Goal: Information Seeking & Learning: Learn about a topic

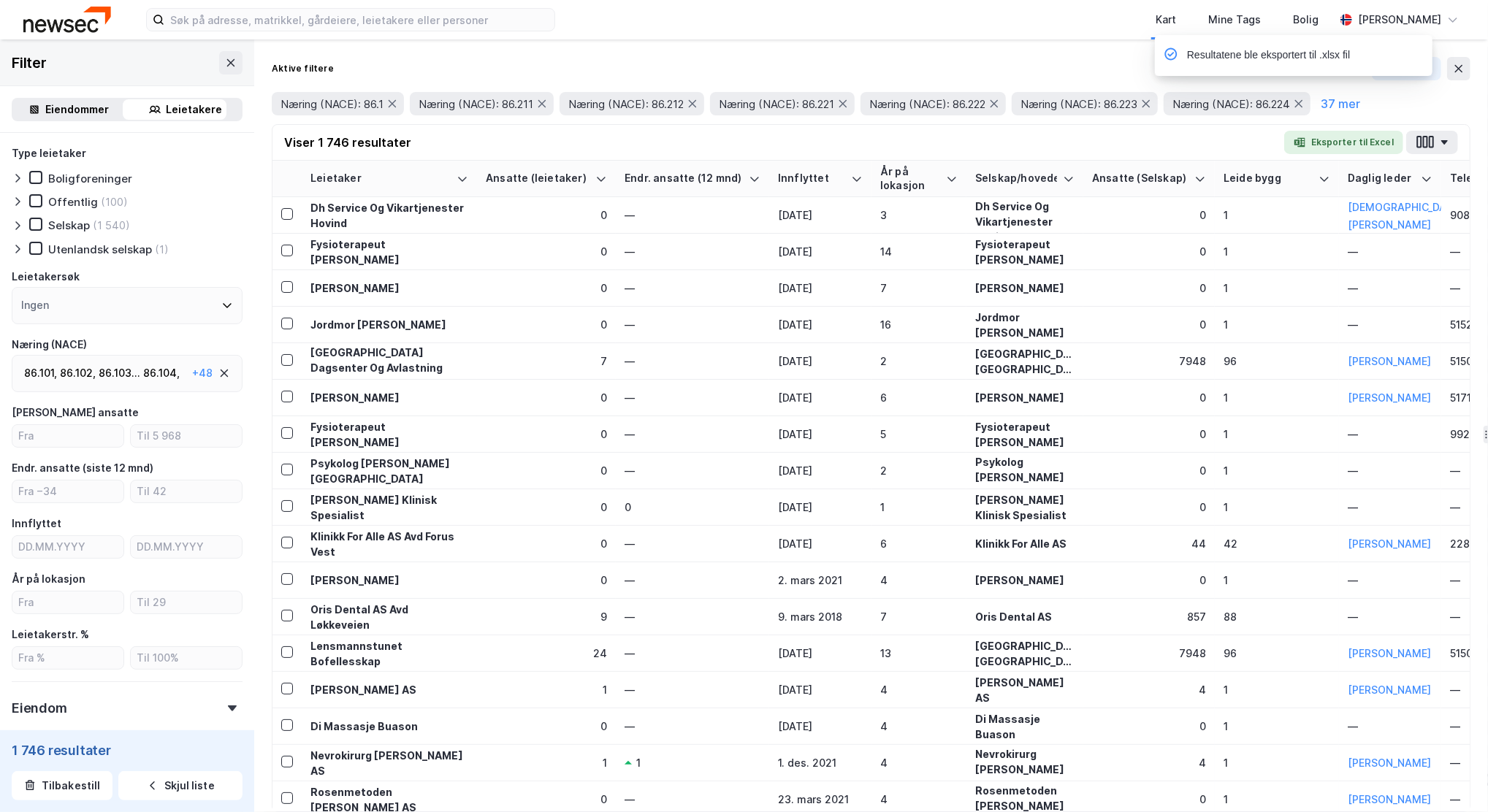
scroll to position [0, 1724]
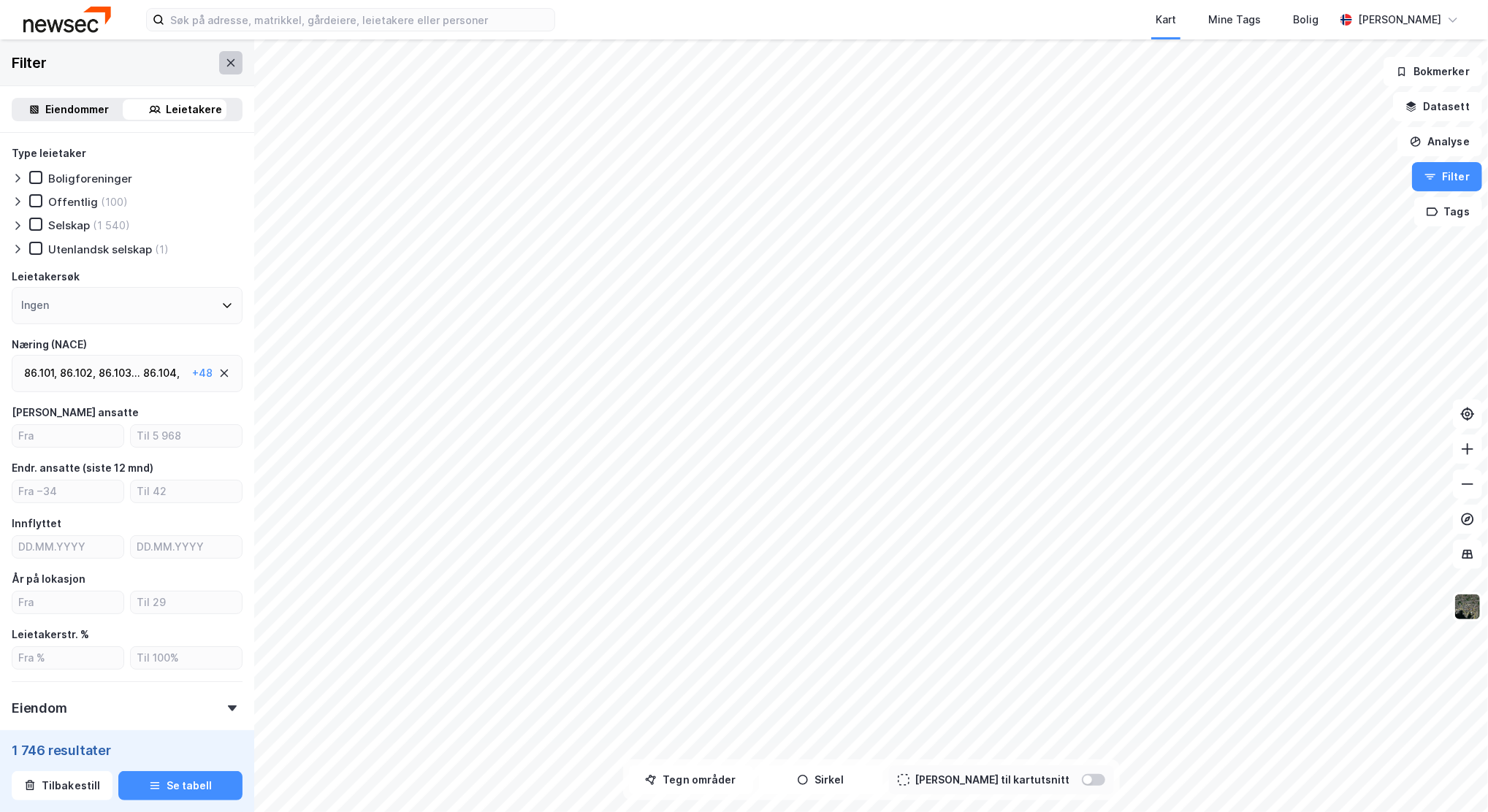
click at [225, 66] on icon at bounding box center [231, 63] width 12 height 12
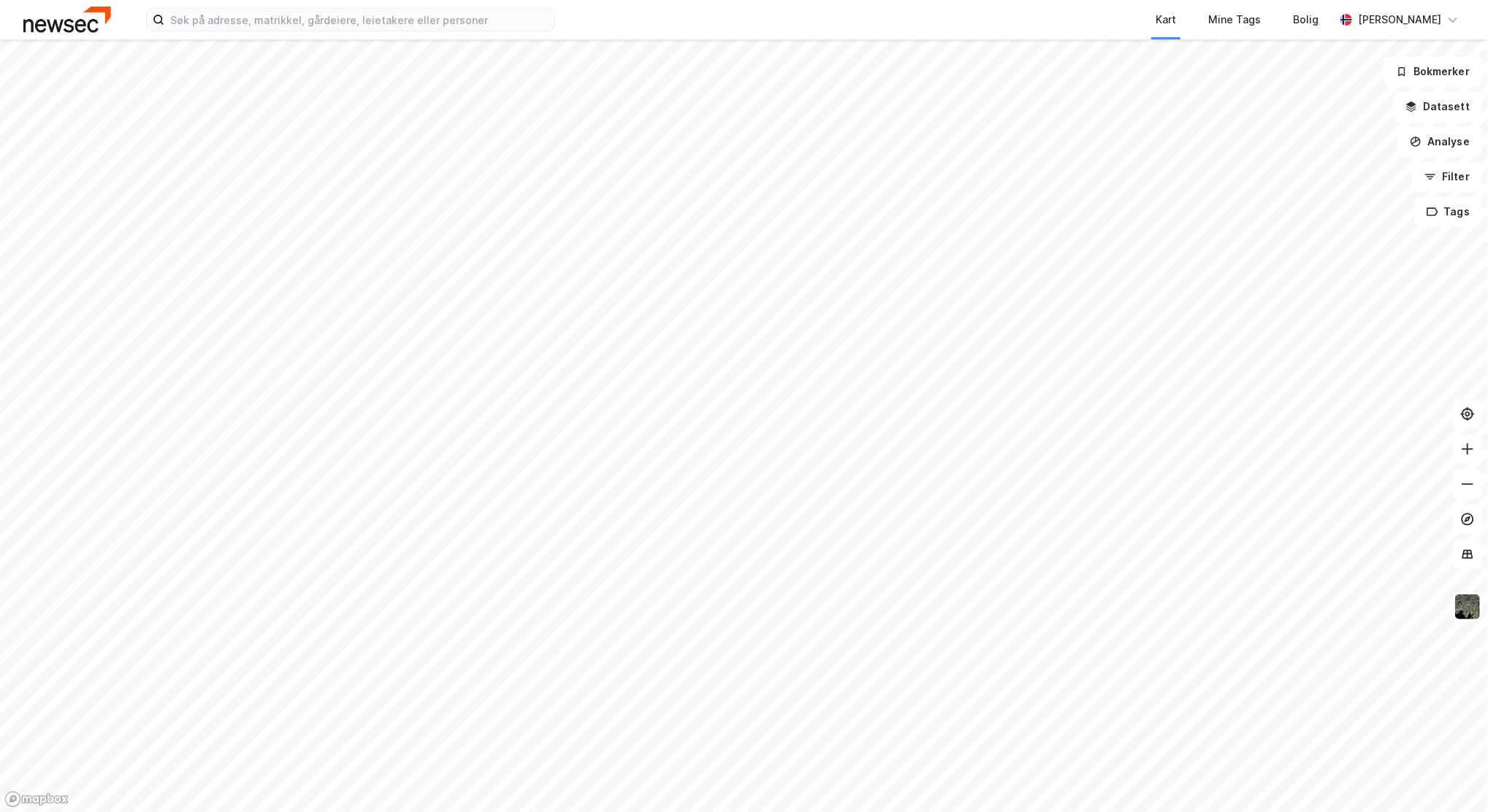
click at [270, 35] on div "Kart Mine Tags Bolig [PERSON_NAME]" at bounding box center [744, 20] width 1488 height 40
click at [272, 27] on input at bounding box center [359, 19] width 390 height 22
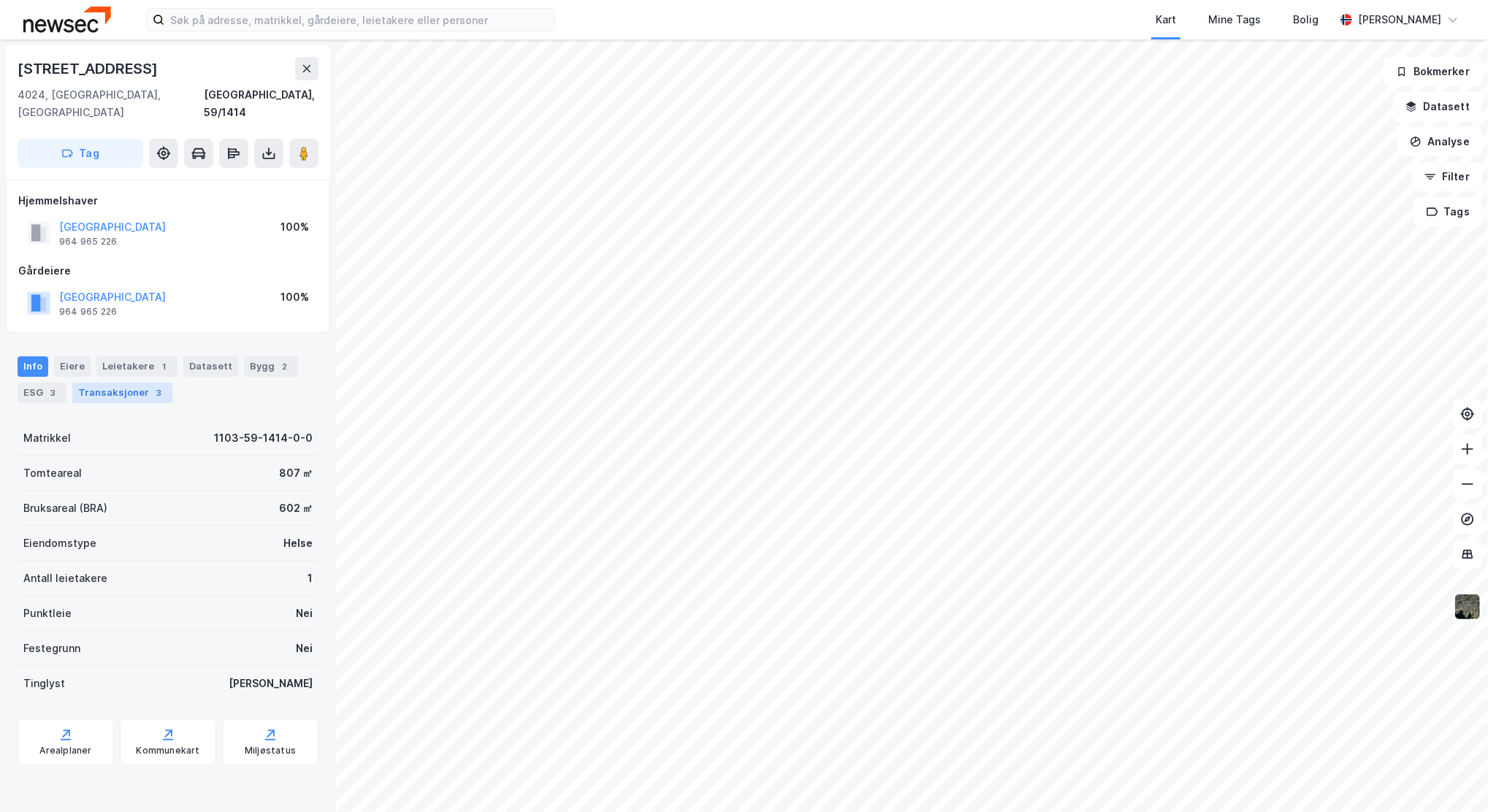
click at [111, 383] on div "Transaksjoner 3" at bounding box center [123, 393] width 100 height 21
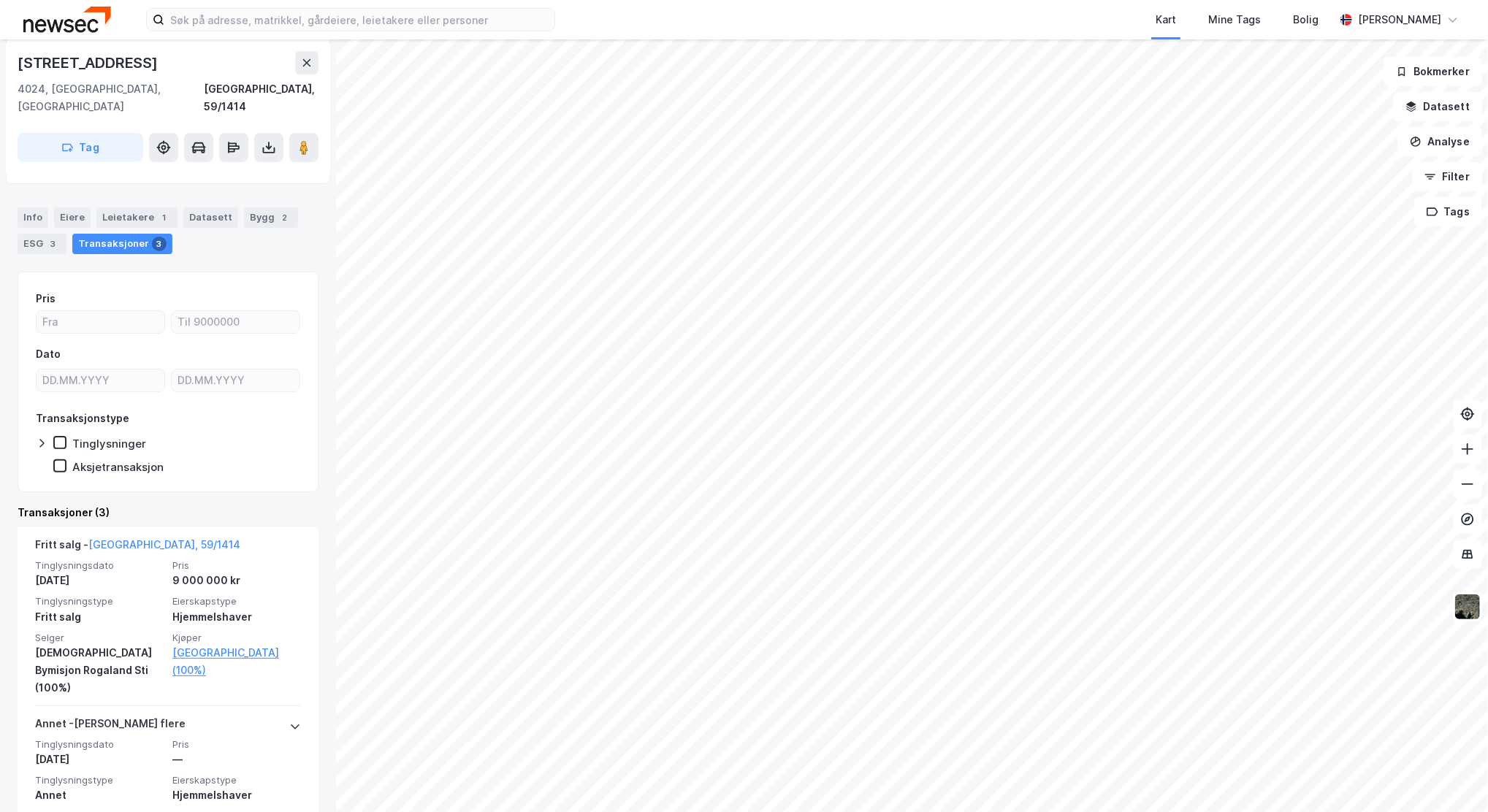
scroll to position [194, 0]
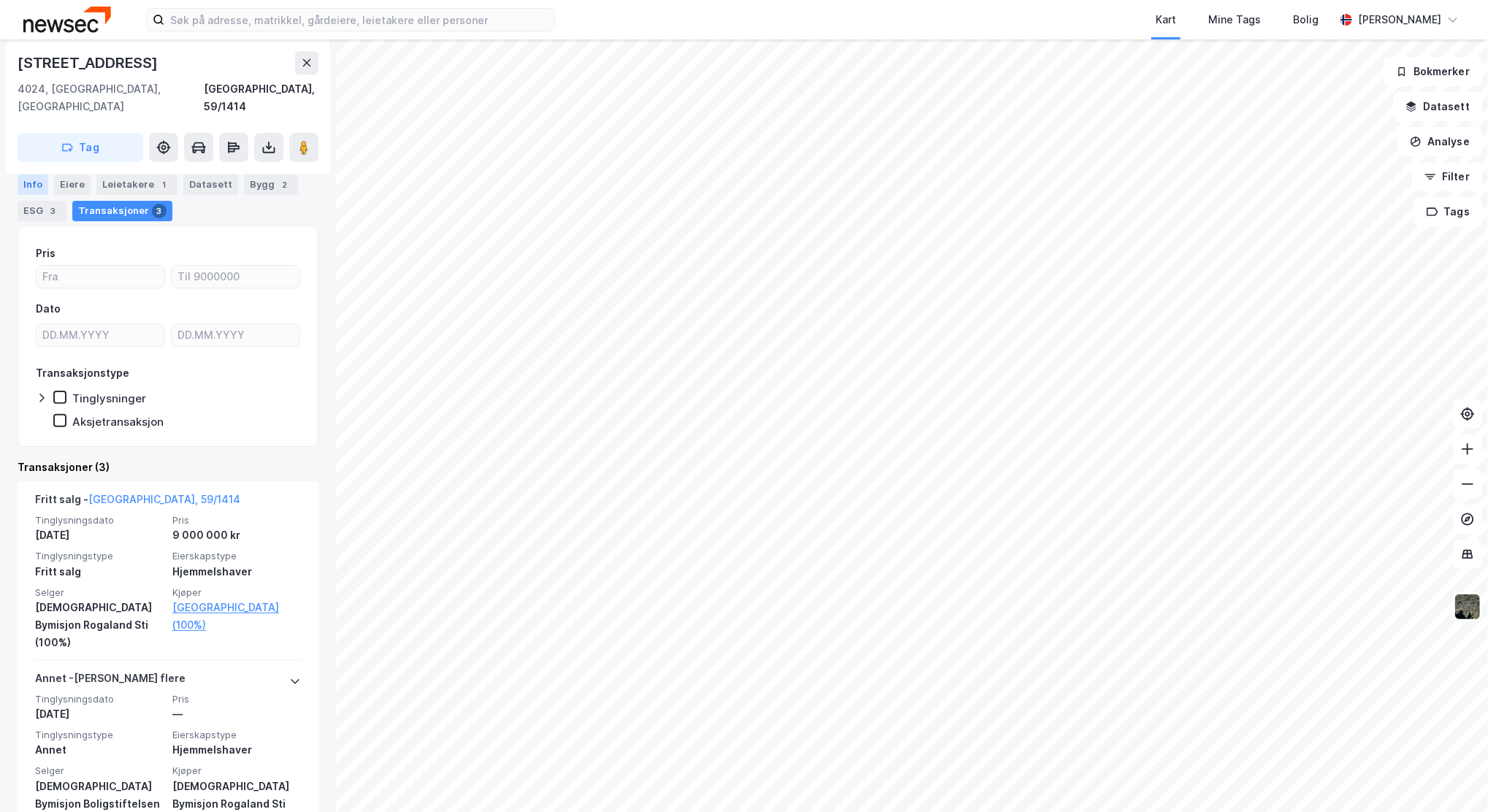
click at [26, 179] on div "Info" at bounding box center [32, 184] width 30 height 21
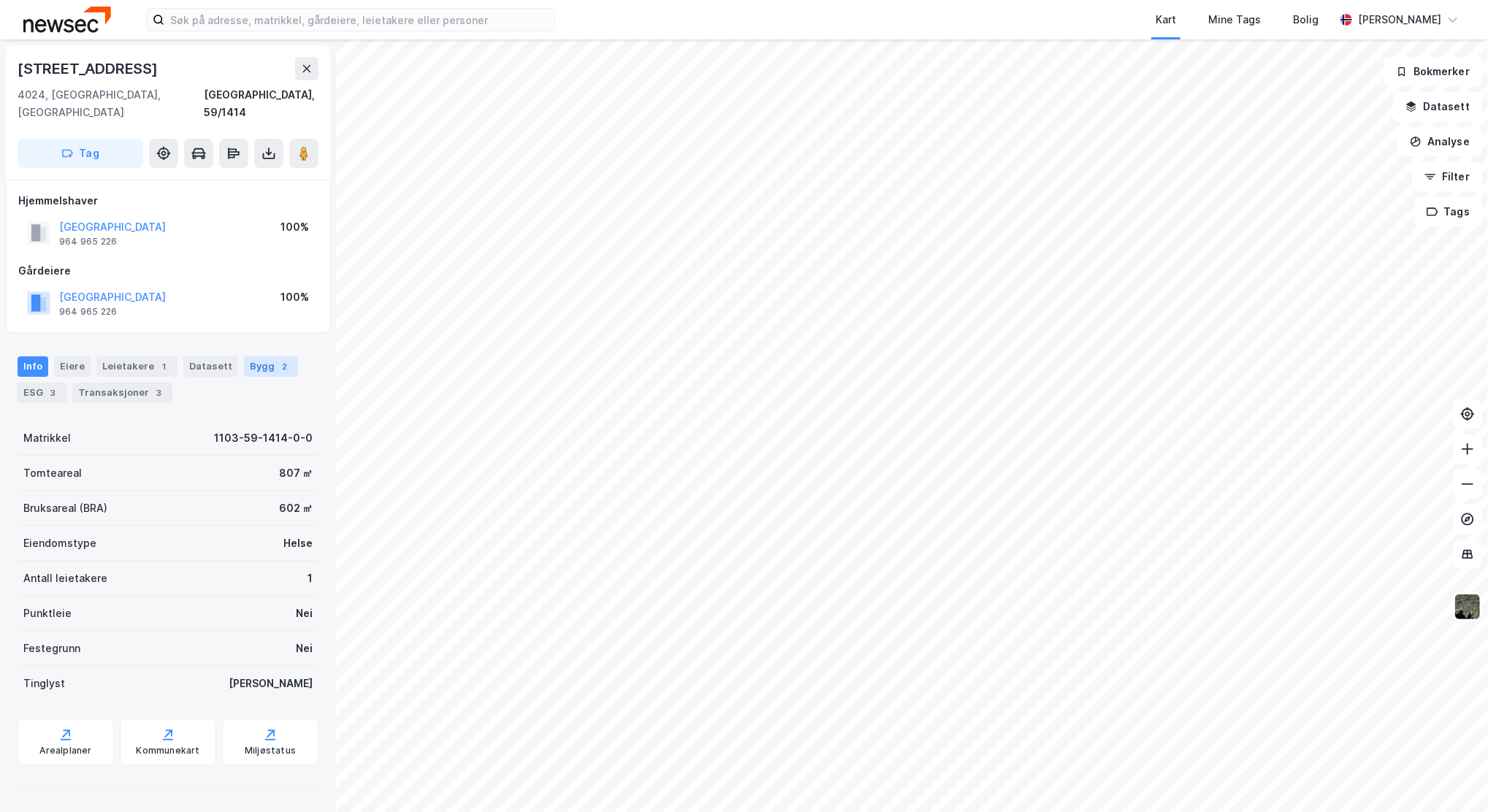
click at [264, 356] on div "Bygg 2" at bounding box center [270, 366] width 54 height 21
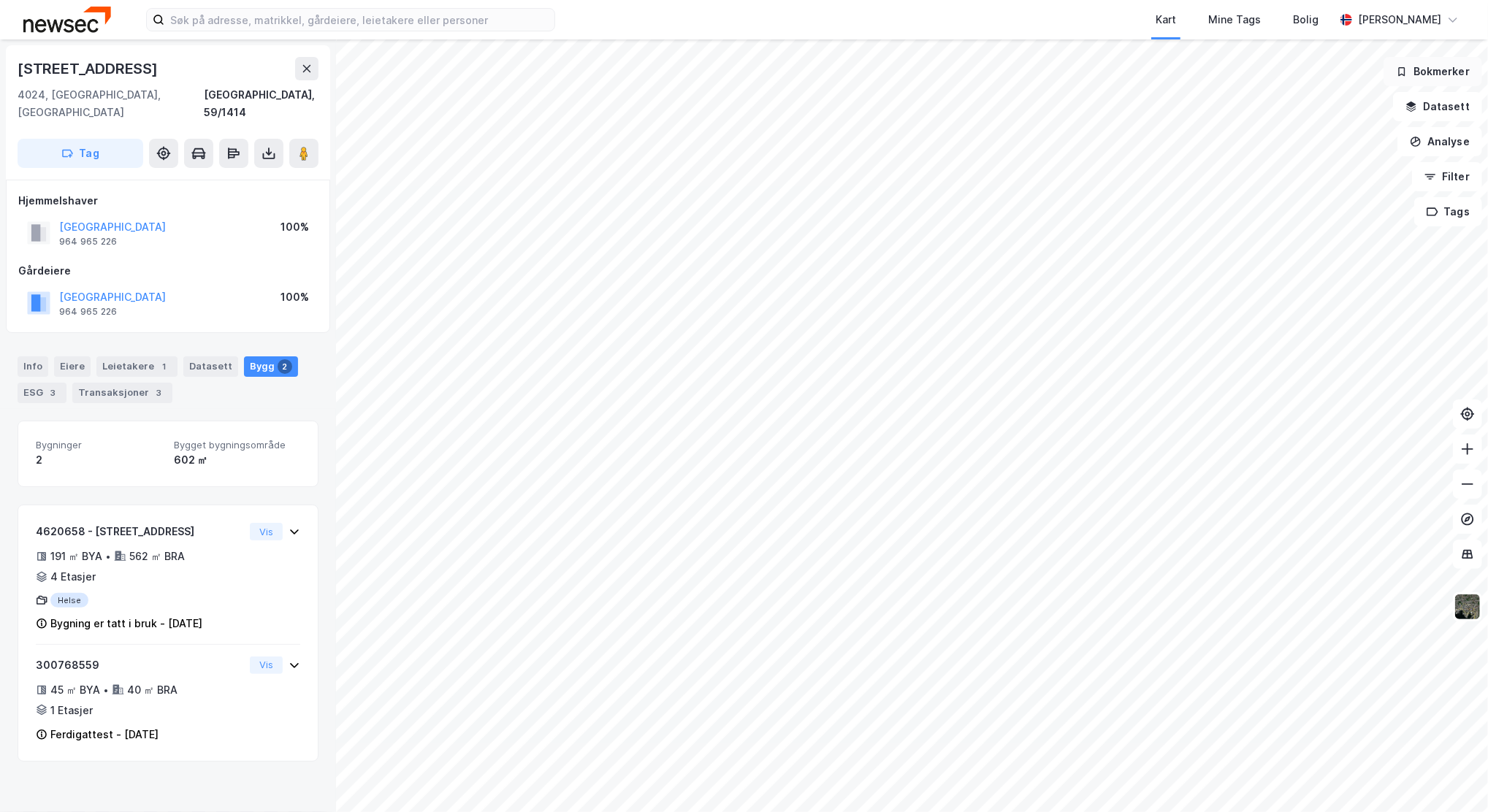
click at [1388, 71] on div "[STREET_ADDRESS], 59/1414 Tag Hjemmelshaver [GEOGRAPHIC_DATA] 964 965 226 100% …" at bounding box center [744, 426] width 1488 height 772
click at [1486, 811] on html "Kart Mine Tags Bolig [PERSON_NAME] [STREET_ADDRESS], 59/1414 Tag [GEOGRAPHIC_DA…" at bounding box center [744, 406] width 1488 height 812
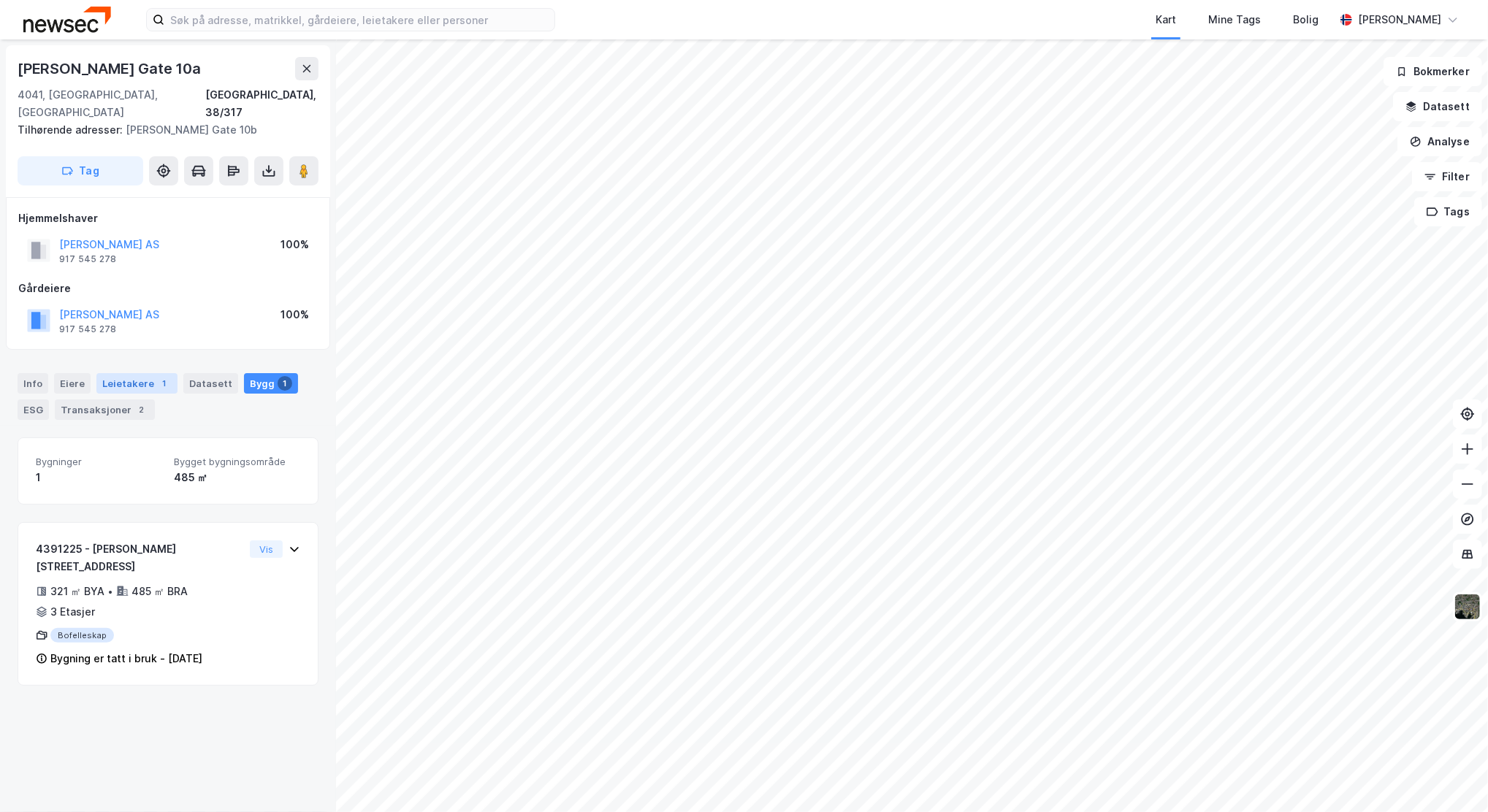
click at [126, 373] on div "Leietakere 1" at bounding box center [137, 384] width 81 height 21
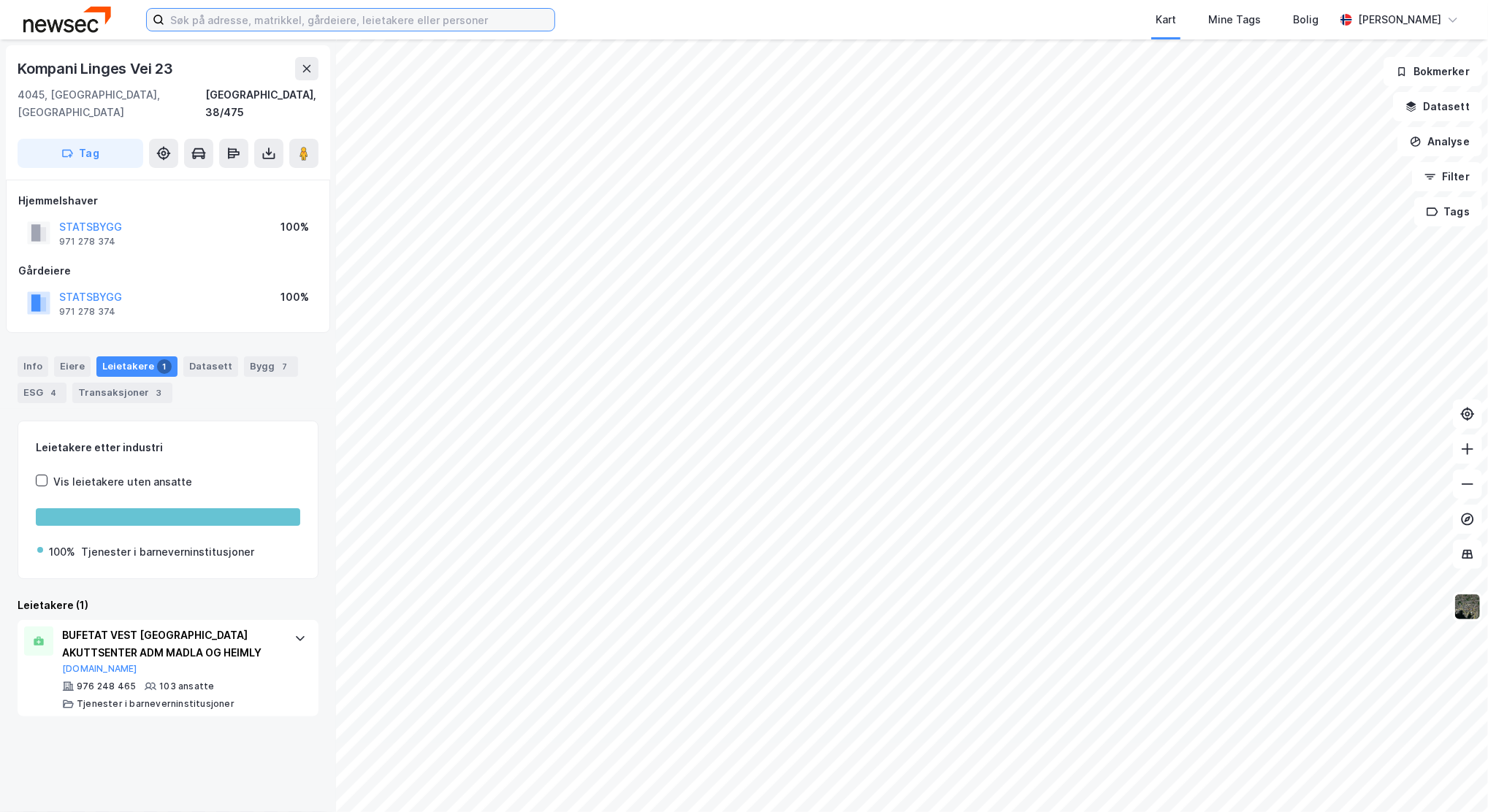
click at [190, 24] on input at bounding box center [359, 19] width 390 height 22
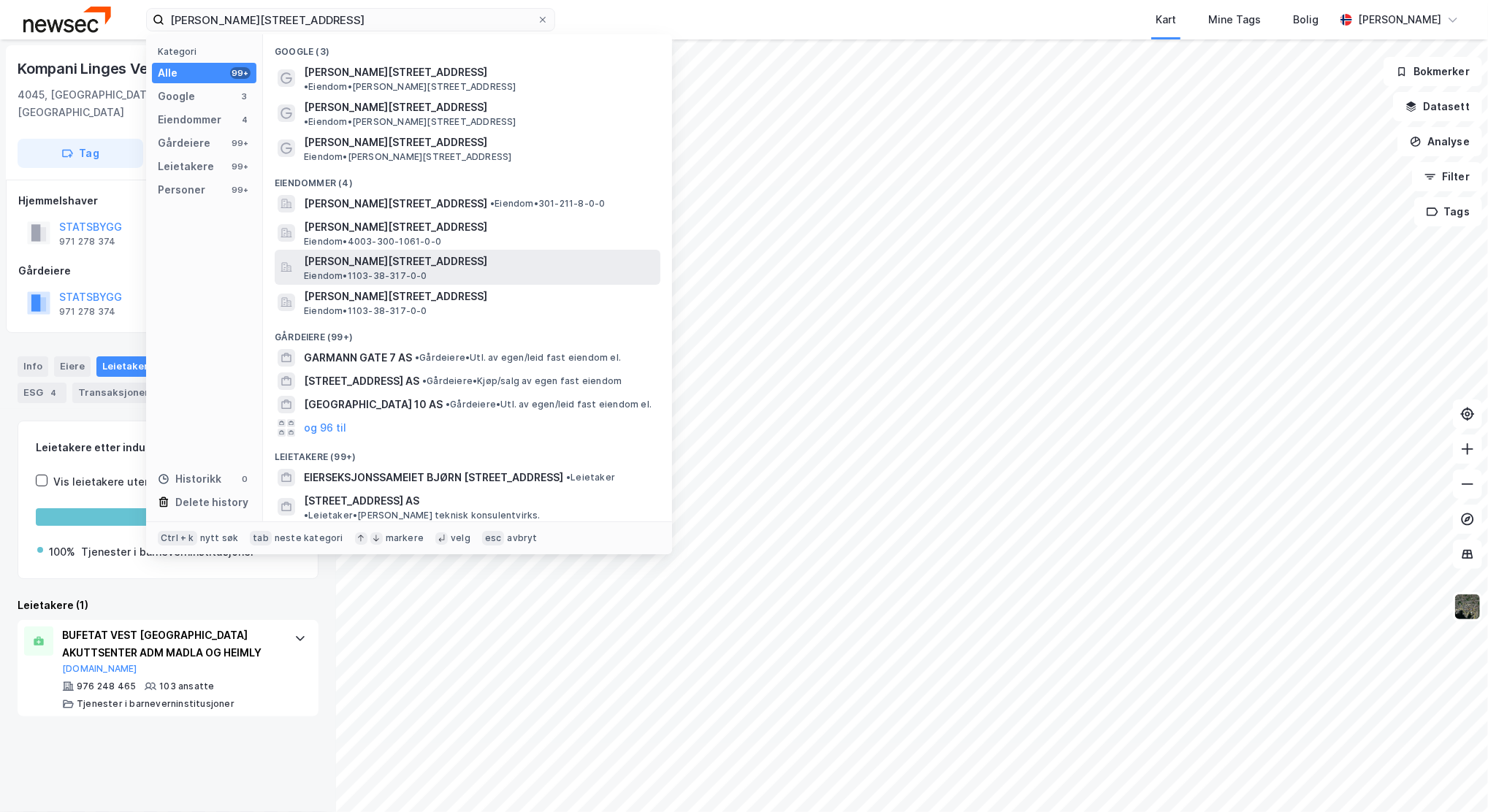
click at [356, 252] on span "[PERSON_NAME][STREET_ADDRESS]" at bounding box center [480, 261] width 351 height 17
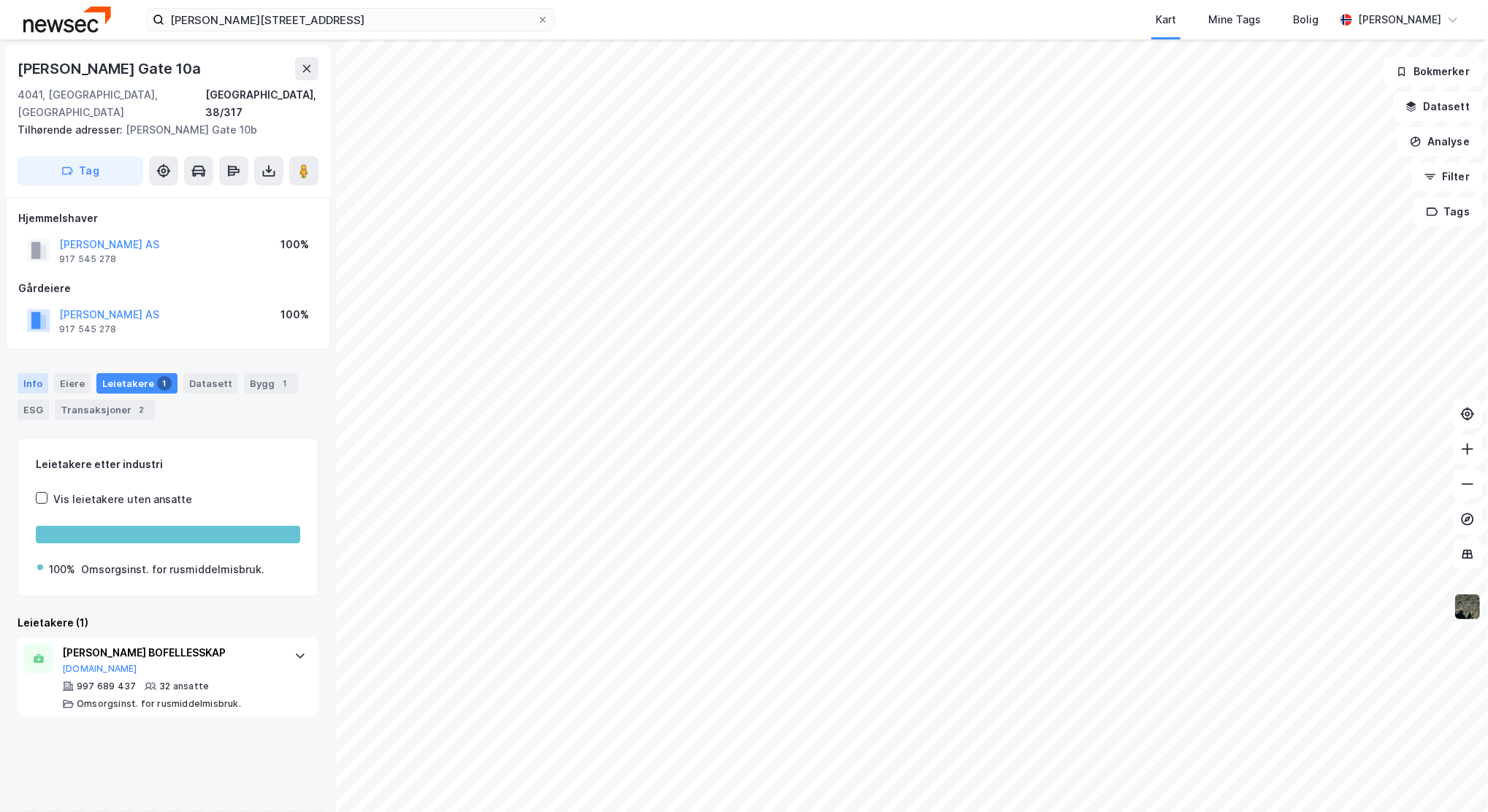
click at [26, 373] on div "Info" at bounding box center [32, 384] width 30 height 21
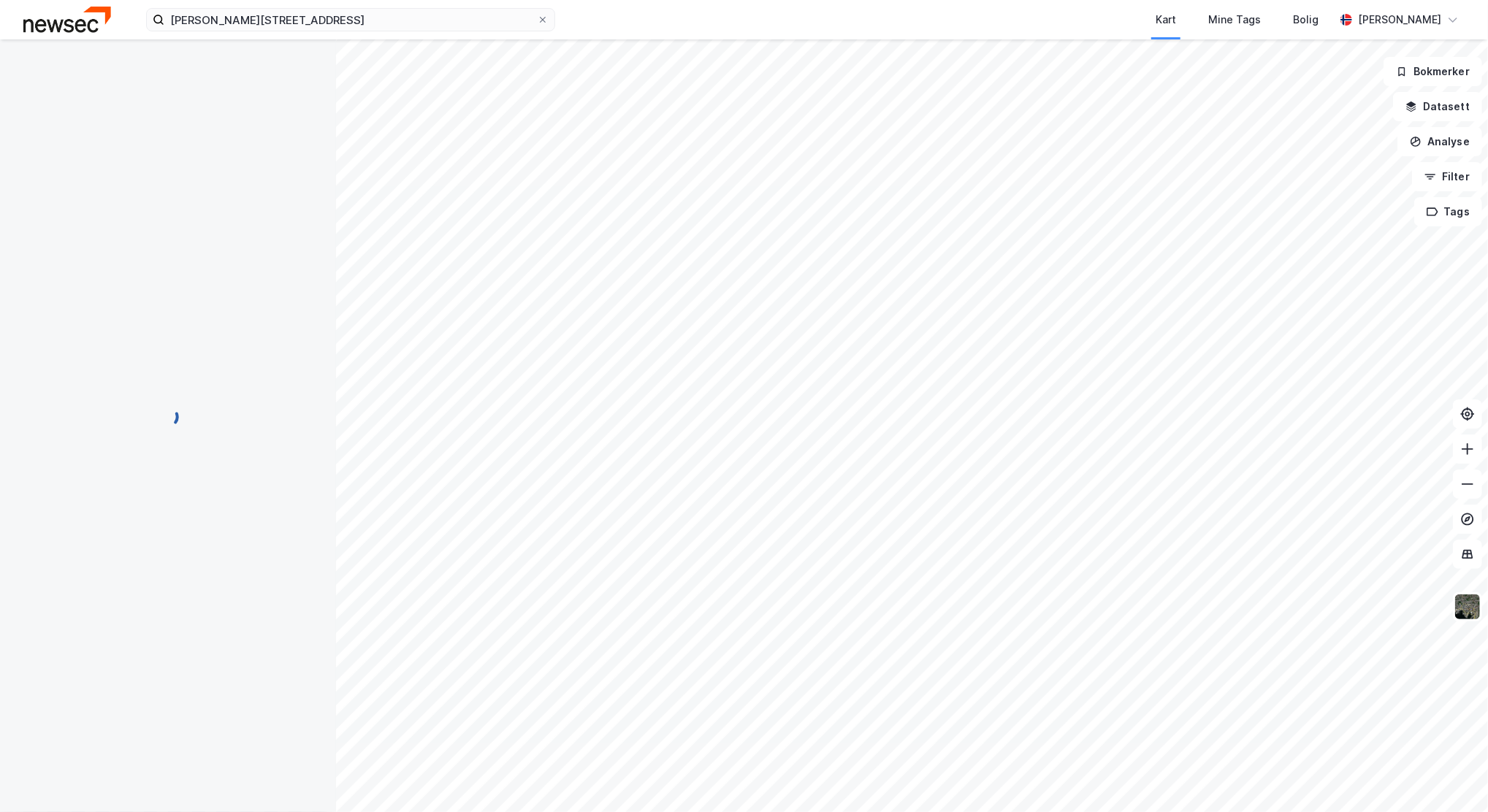
scroll to position [1, 0]
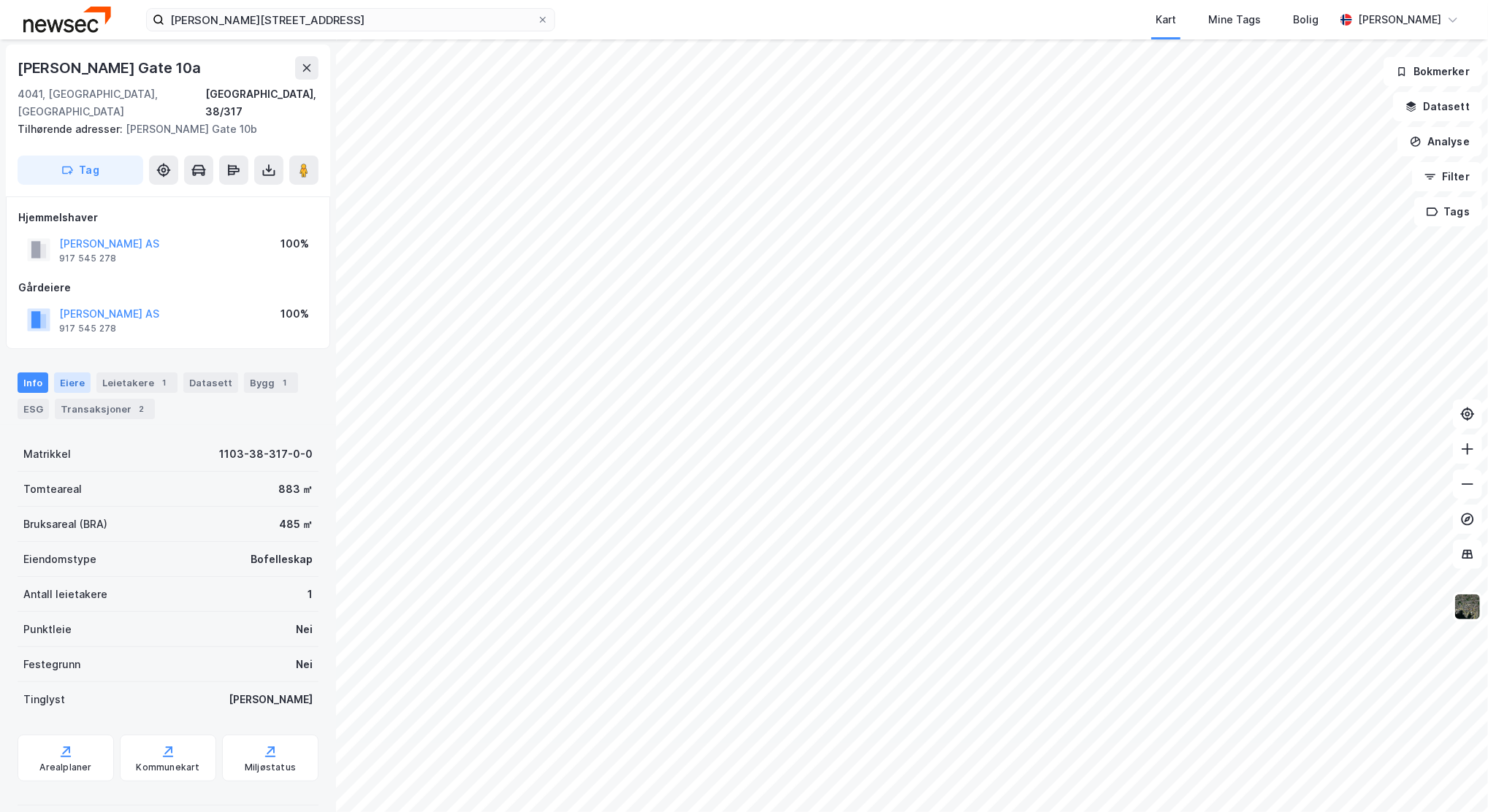
click at [59, 372] on div "Eiere" at bounding box center [73, 383] width 36 height 21
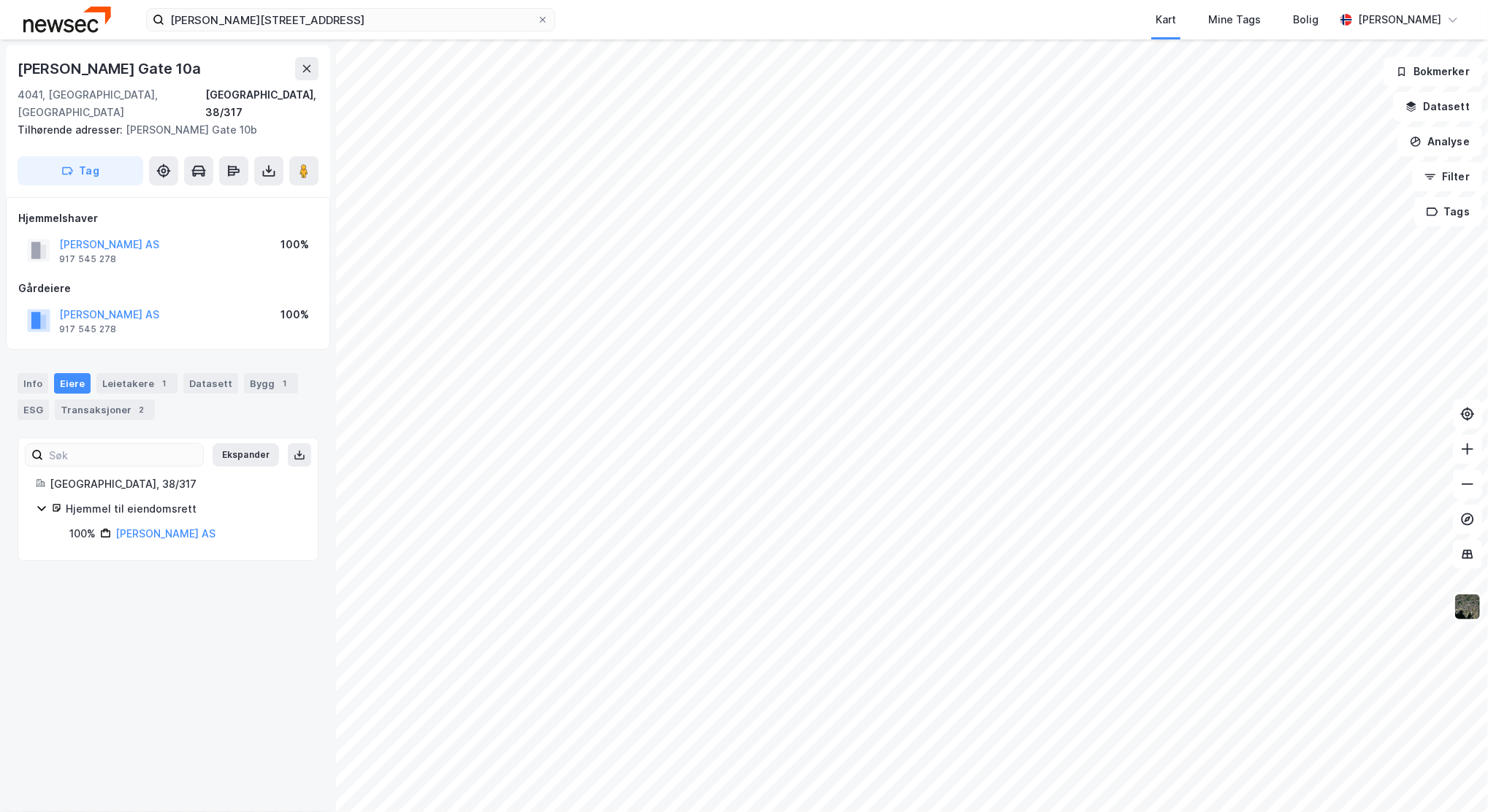
click at [161, 525] on div "[PERSON_NAME] AS" at bounding box center [166, 534] width 100 height 17
click at [160, 527] on link "[PERSON_NAME] AS" at bounding box center [166, 533] width 100 height 12
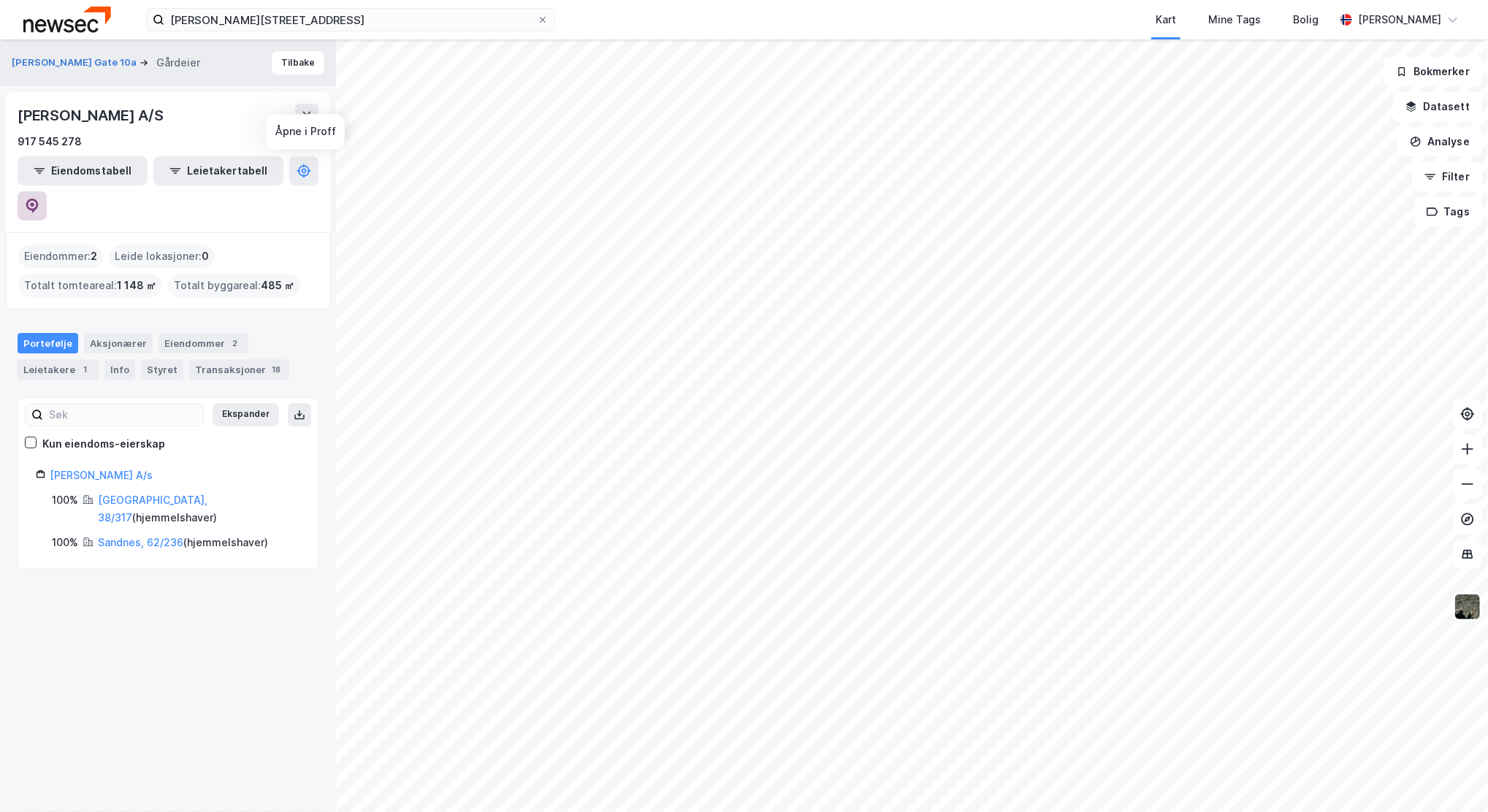
click at [47, 191] on button at bounding box center [32, 206] width 29 height 29
click at [219, 359] on div "Transaksjoner 18" at bounding box center [239, 370] width 100 height 21
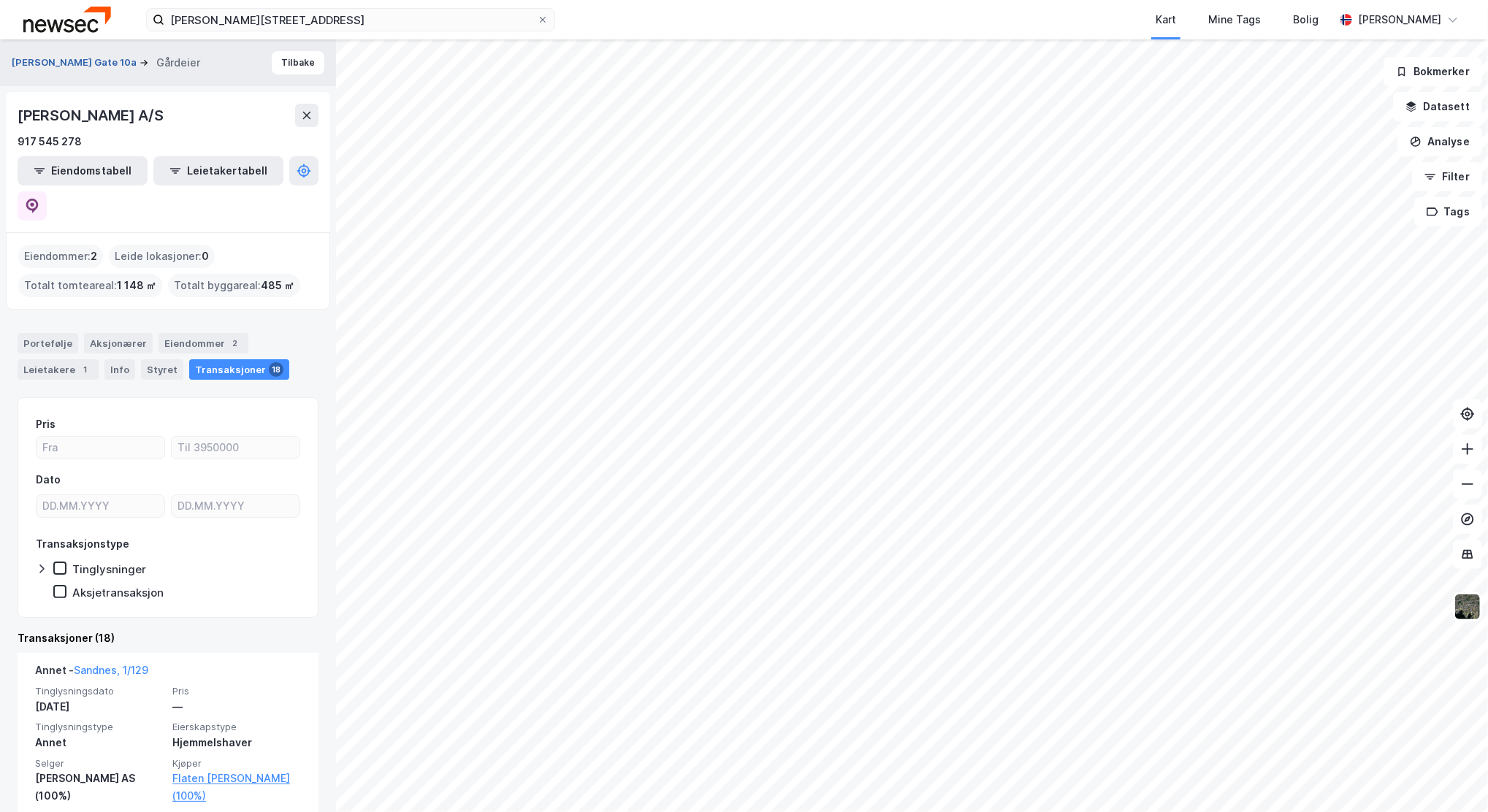
click at [60, 60] on button "[PERSON_NAME] Gate 10a" at bounding box center [76, 62] width 128 height 15
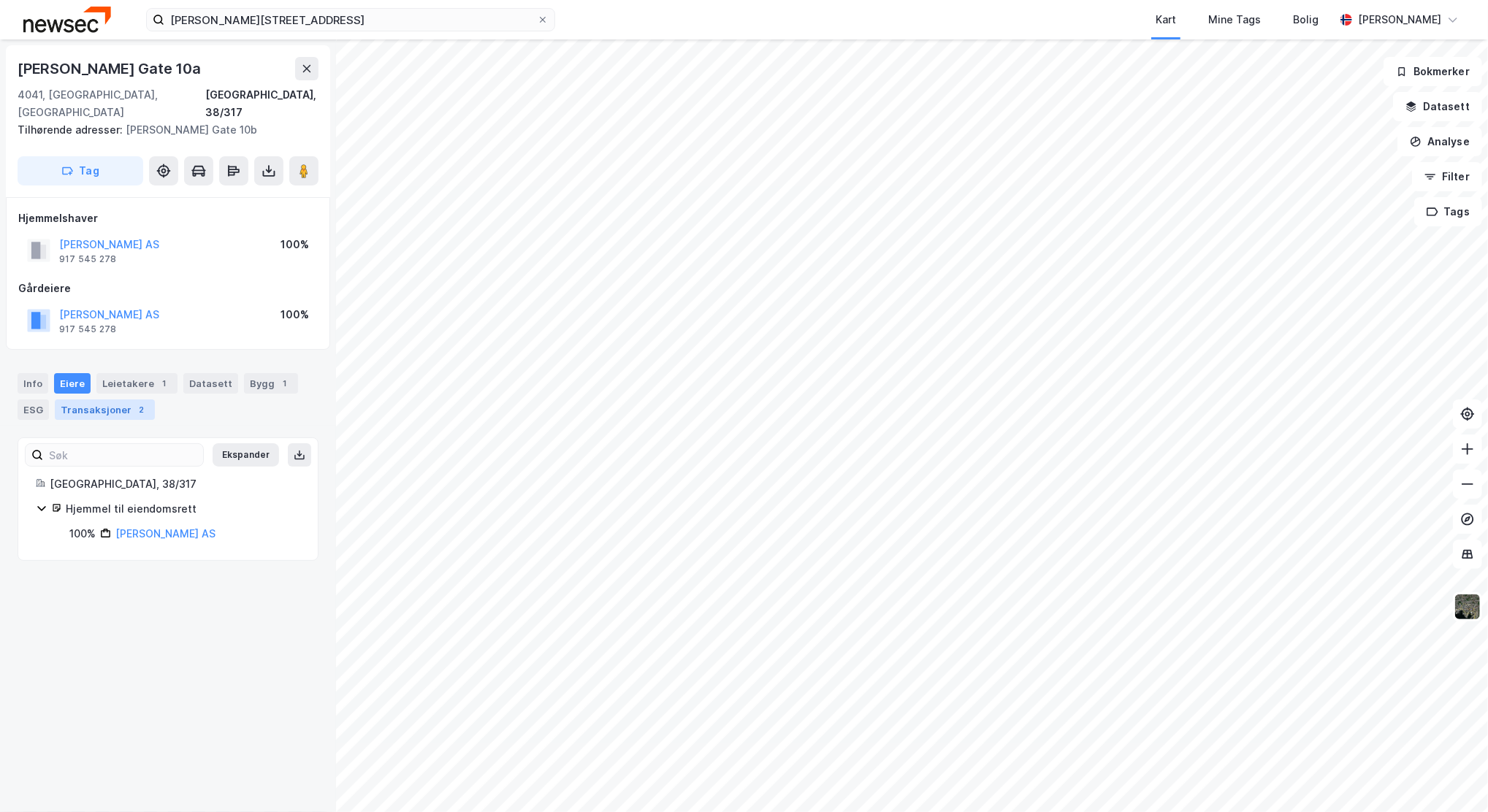
click at [106, 399] on div "Transaksjoner 2" at bounding box center [105, 409] width 100 height 21
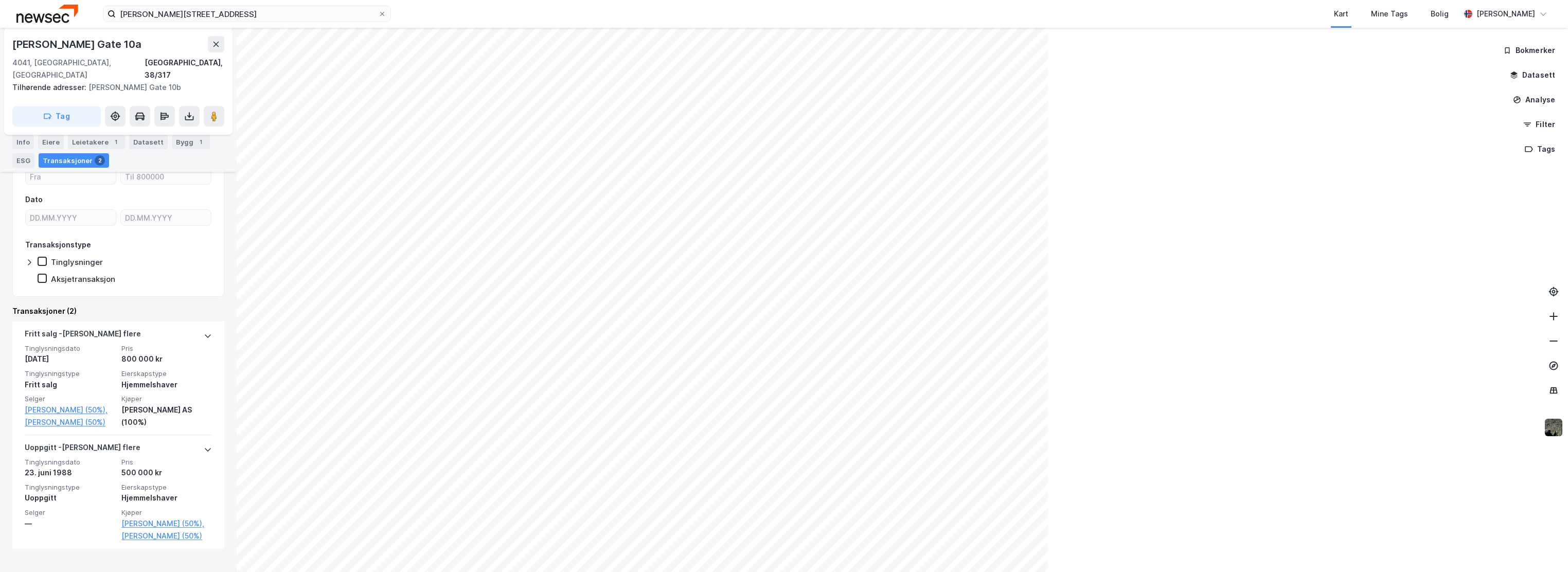
scroll to position [167, 0]
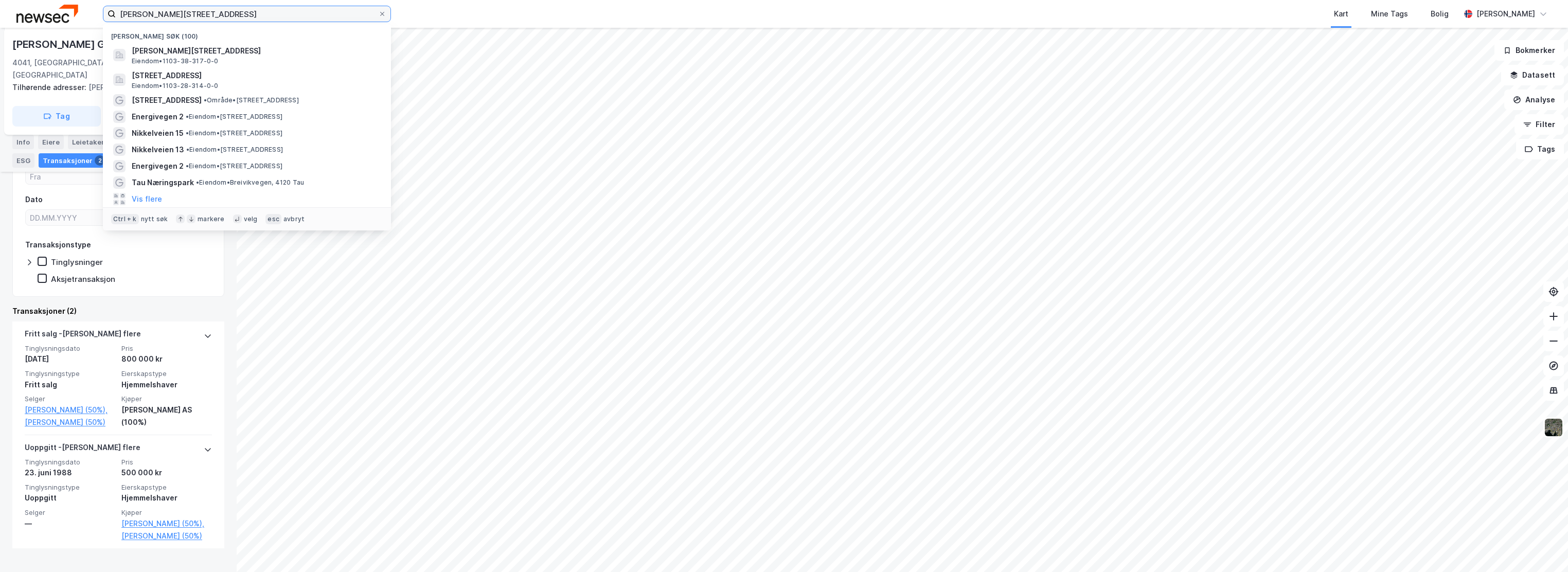
drag, startPoint x: 237, startPoint y: 18, endPoint x: 61, endPoint y: 9, distance: 176.2
click at [61, 9] on div "[PERSON_NAME][STREET_ADDRESS] Nylige søk (100) [PERSON_NAME][STREET_ADDRESS], […" at bounding box center [784, 14] width 1568 height 28
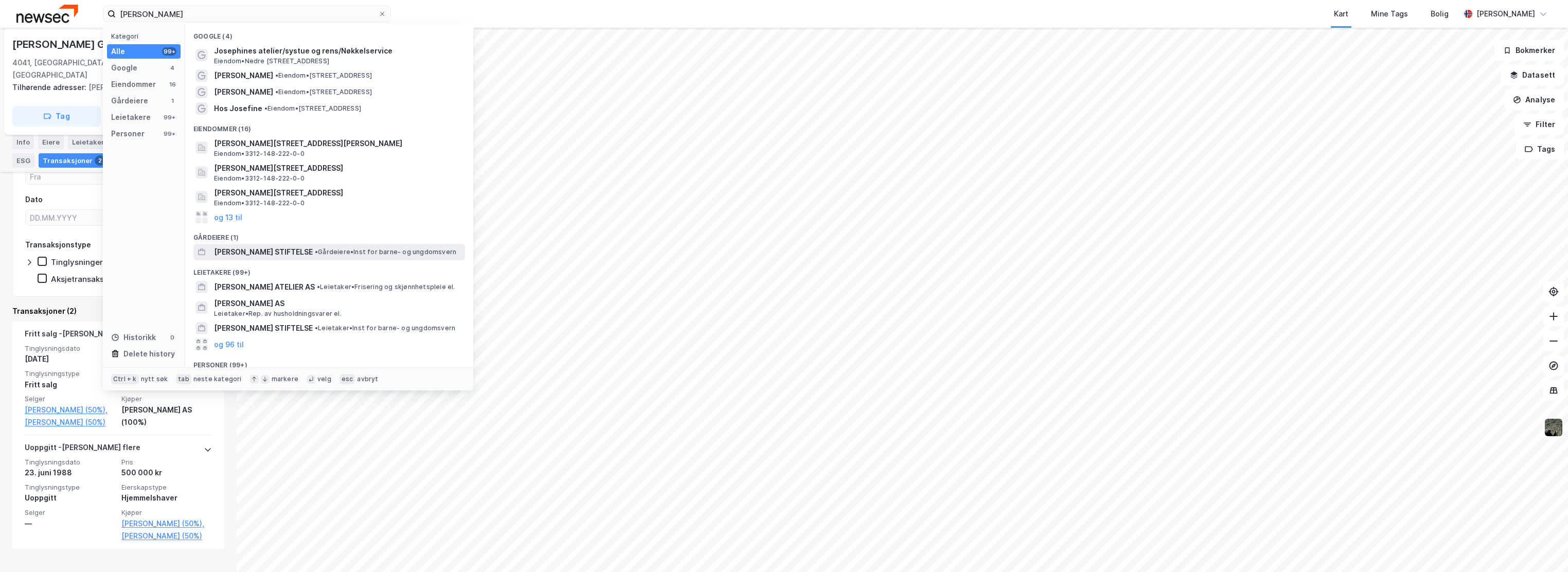
click at [287, 254] on span "[PERSON_NAME] STIFTELSE" at bounding box center [264, 252] width 99 height 12
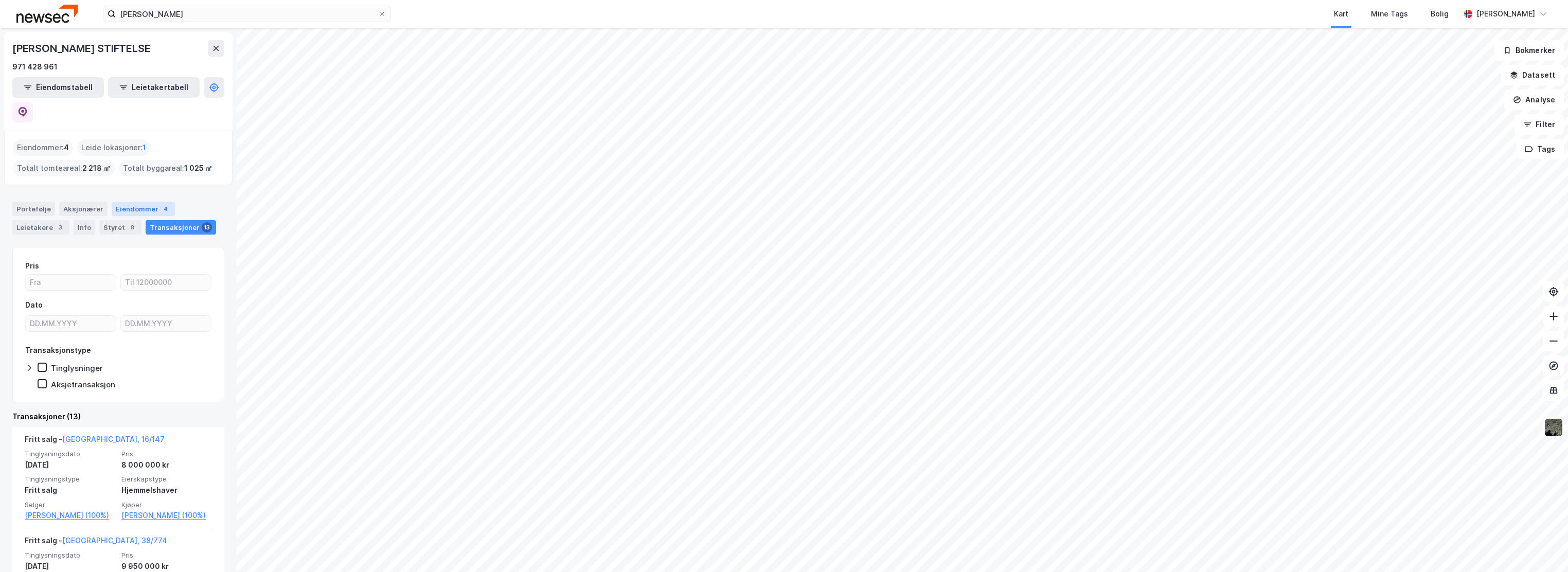
click at [131, 201] on div "Eiendommer 4" at bounding box center [143, 209] width 63 height 15
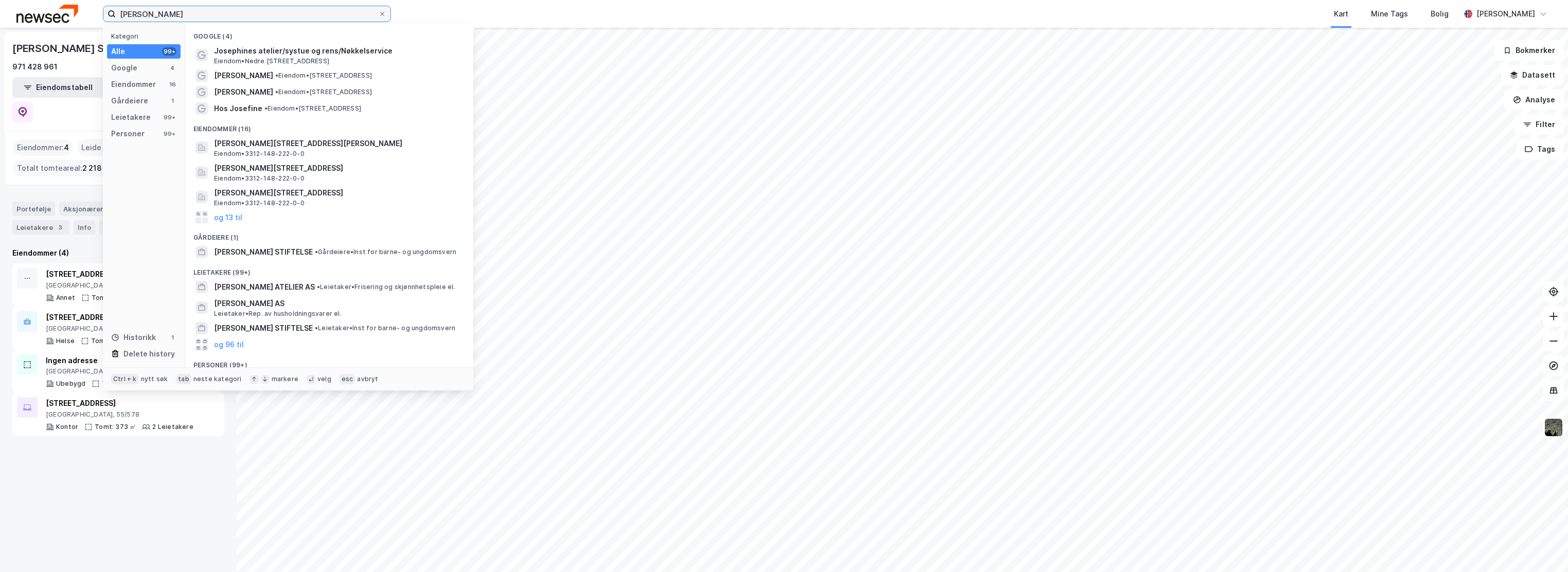
drag, startPoint x: 181, startPoint y: 8, endPoint x: 88, endPoint y: 9, distance: 93.0
click at [88, 9] on div "josephine Kategori Alle 99+ Google 4 Eiendommer 16 Gårdeiere 1 Leietakere 99+ P…" at bounding box center [784, 14] width 1568 height 28
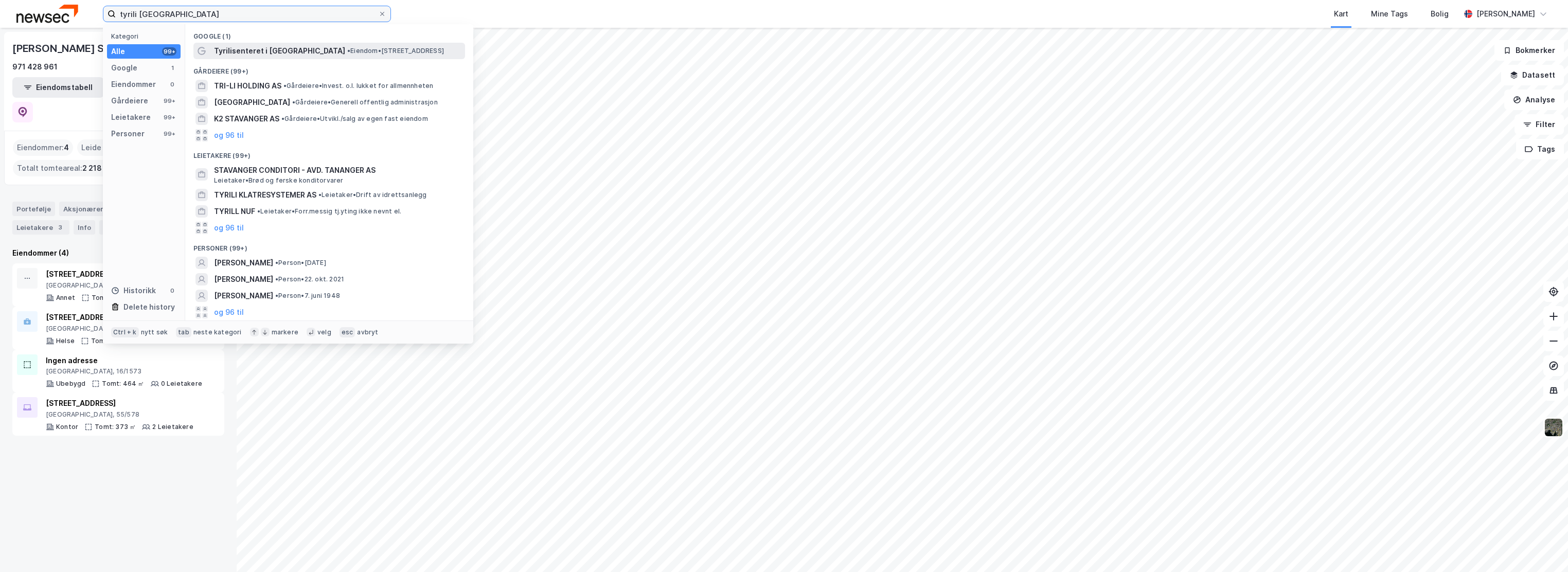
type input "tyrili [GEOGRAPHIC_DATA]"
click at [295, 50] on span "Tyrilisenteret i [GEOGRAPHIC_DATA]" at bounding box center [280, 51] width 131 height 12
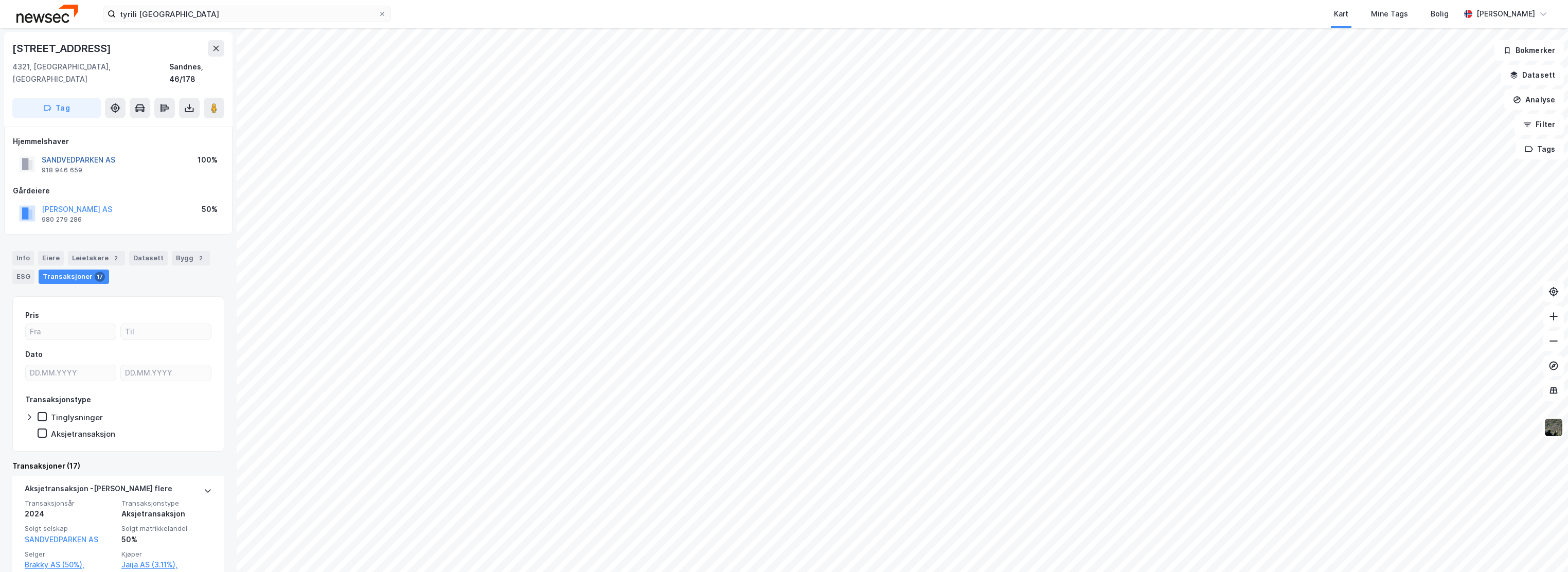
click at [0, 0] on button "SANDVEDPARKEN AS" at bounding box center [0, 0] width 0 height 0
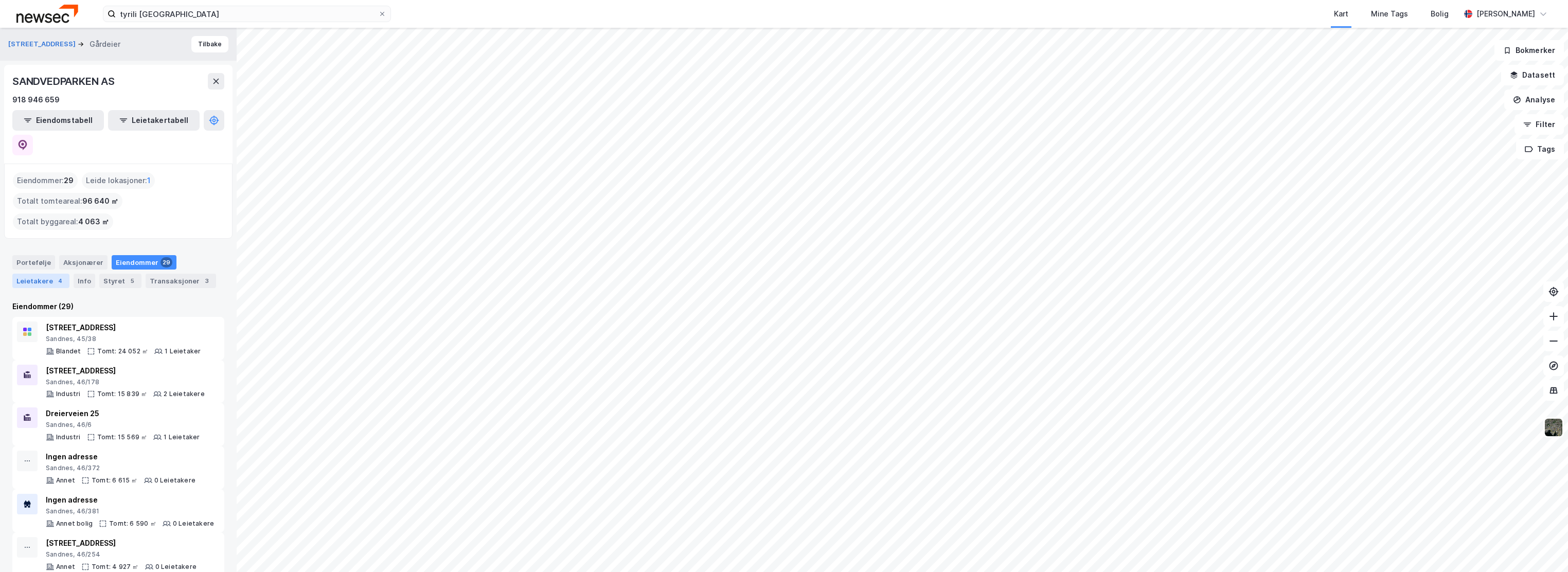
click at [33, 274] on div "Leietakere 4" at bounding box center [41, 281] width 57 height 15
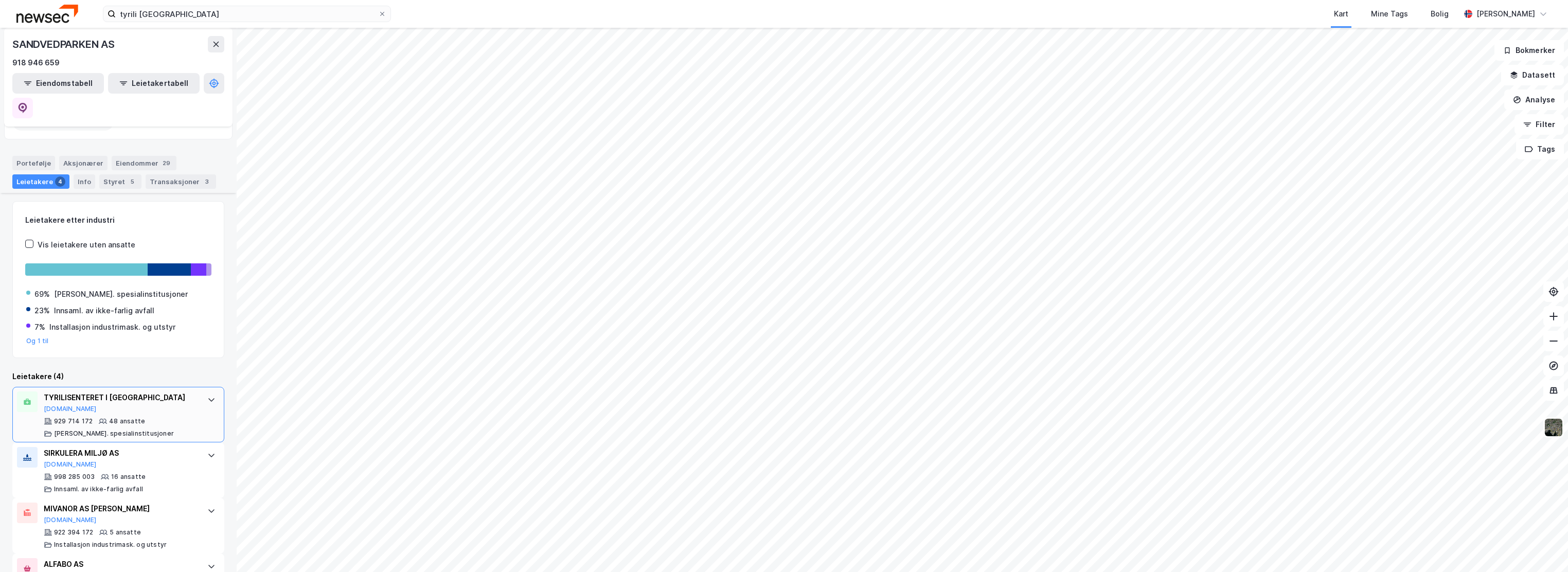
scroll to position [103, 0]
click at [82, 388] on div "TYRILISENTERET I SANDNES [DOMAIN_NAME]" at bounding box center [121, 398] width 153 height 21
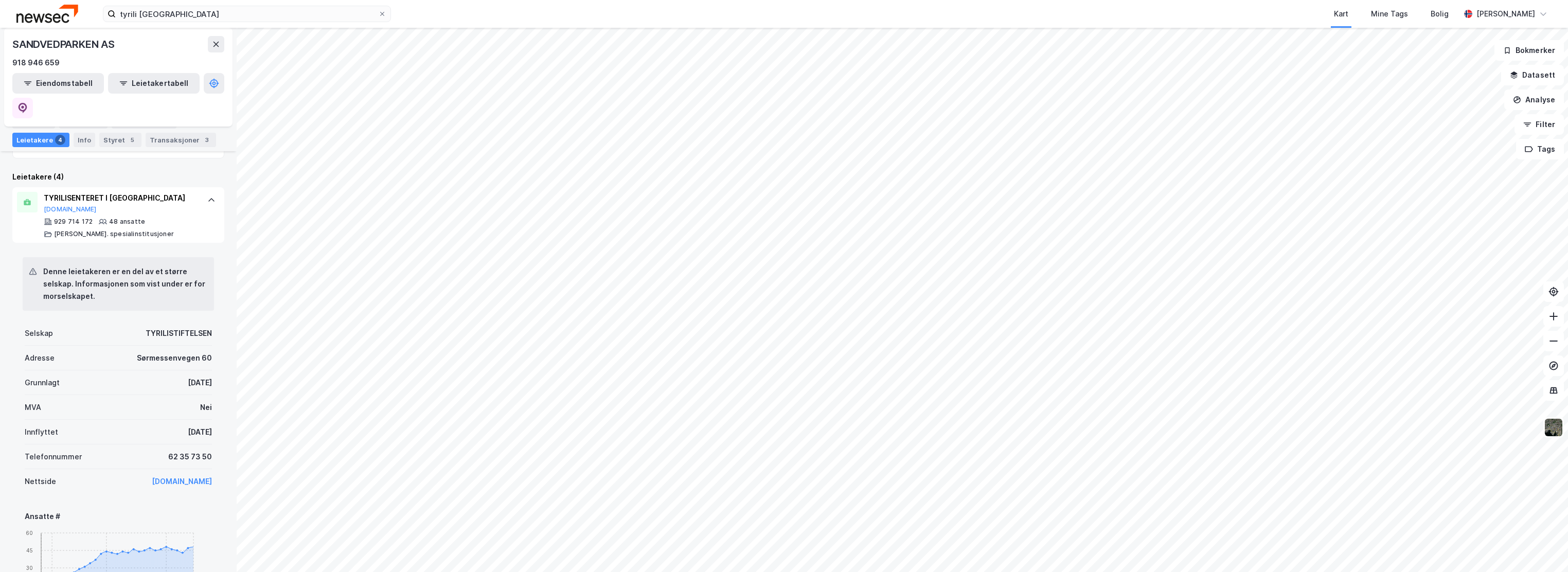
scroll to position [309, 0]
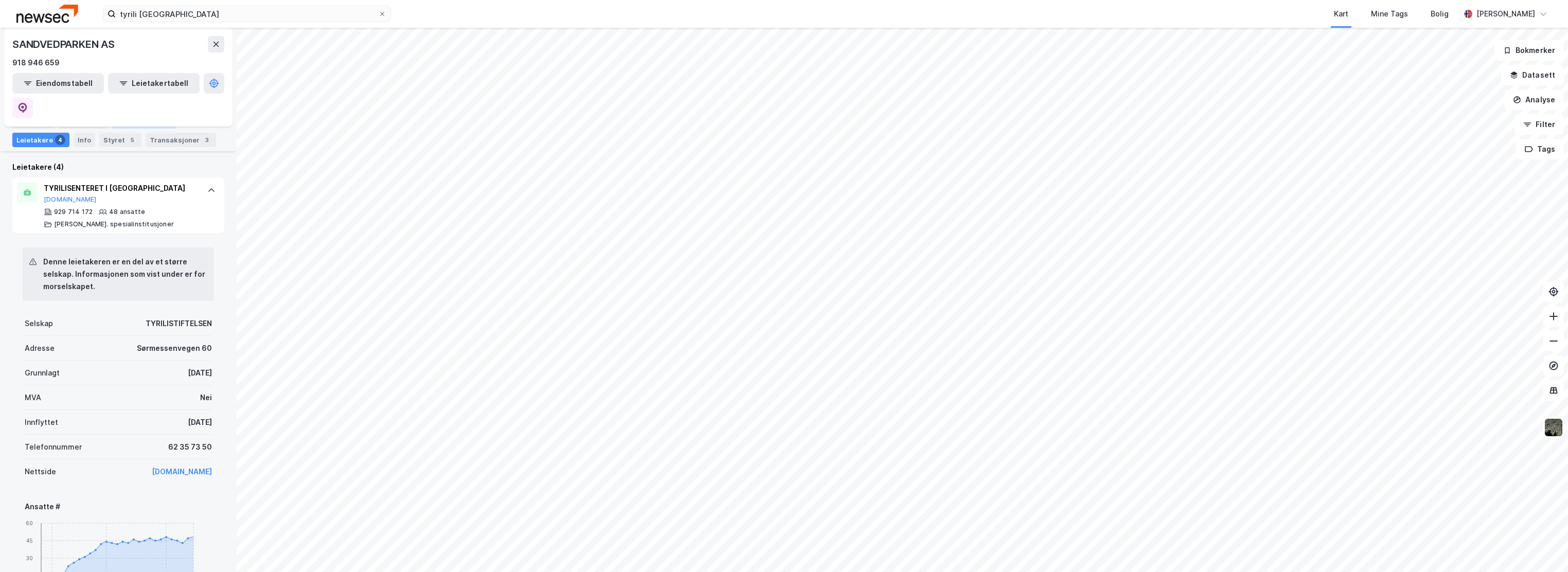
click at [117, 119] on div "Eiendommer 29" at bounding box center [144, 122] width 65 height 15
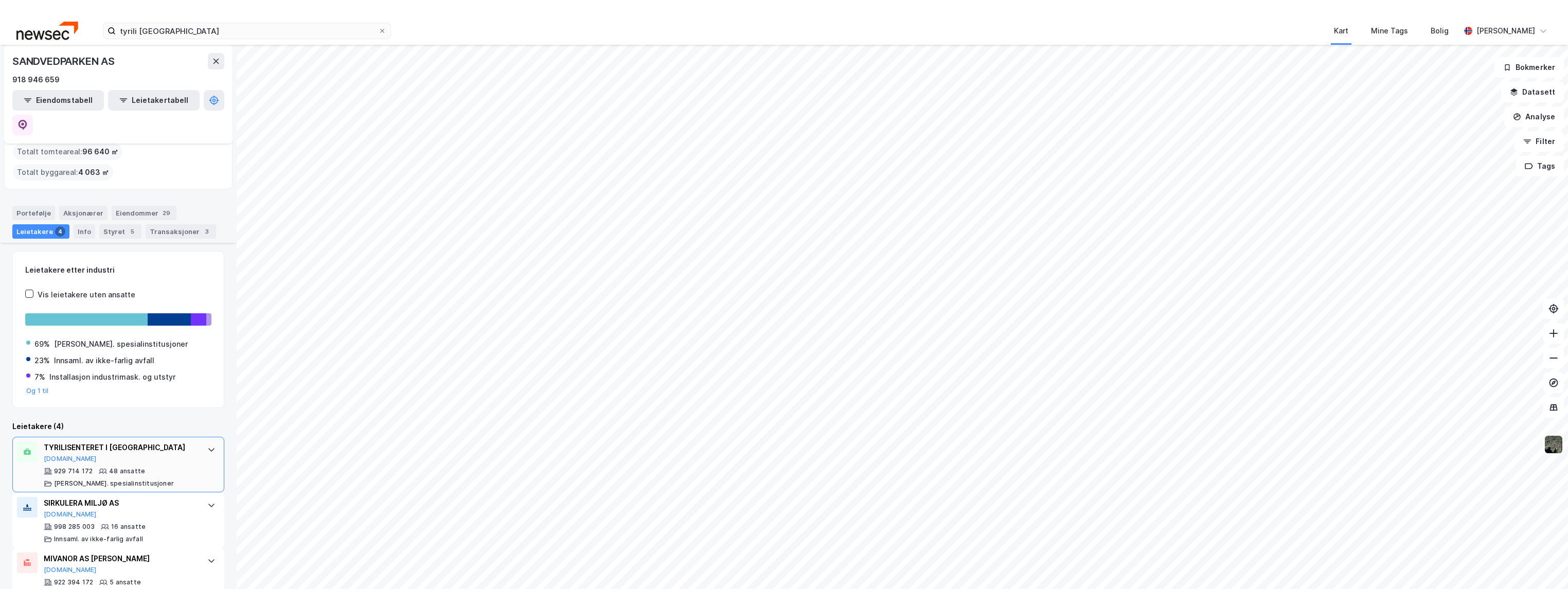
scroll to position [103, 0]
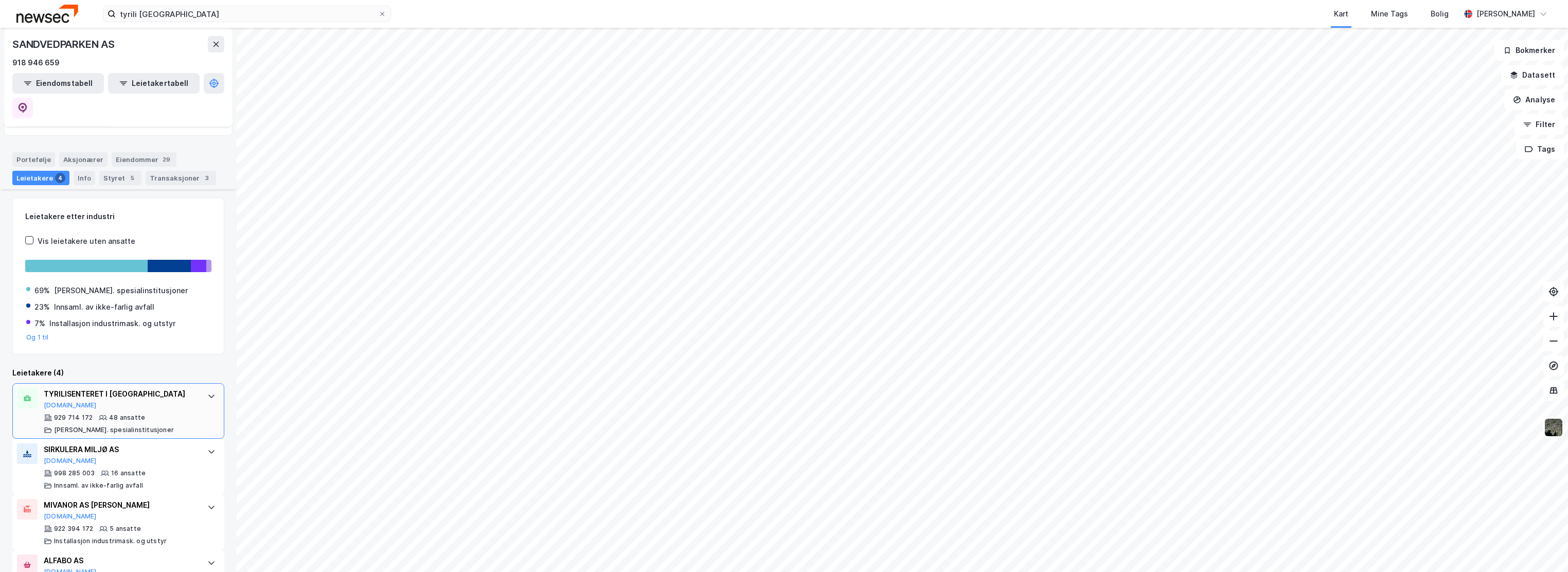
click at [106, 388] on div "TYRILISENTERET I [GEOGRAPHIC_DATA]" at bounding box center [121, 394] width 153 height 12
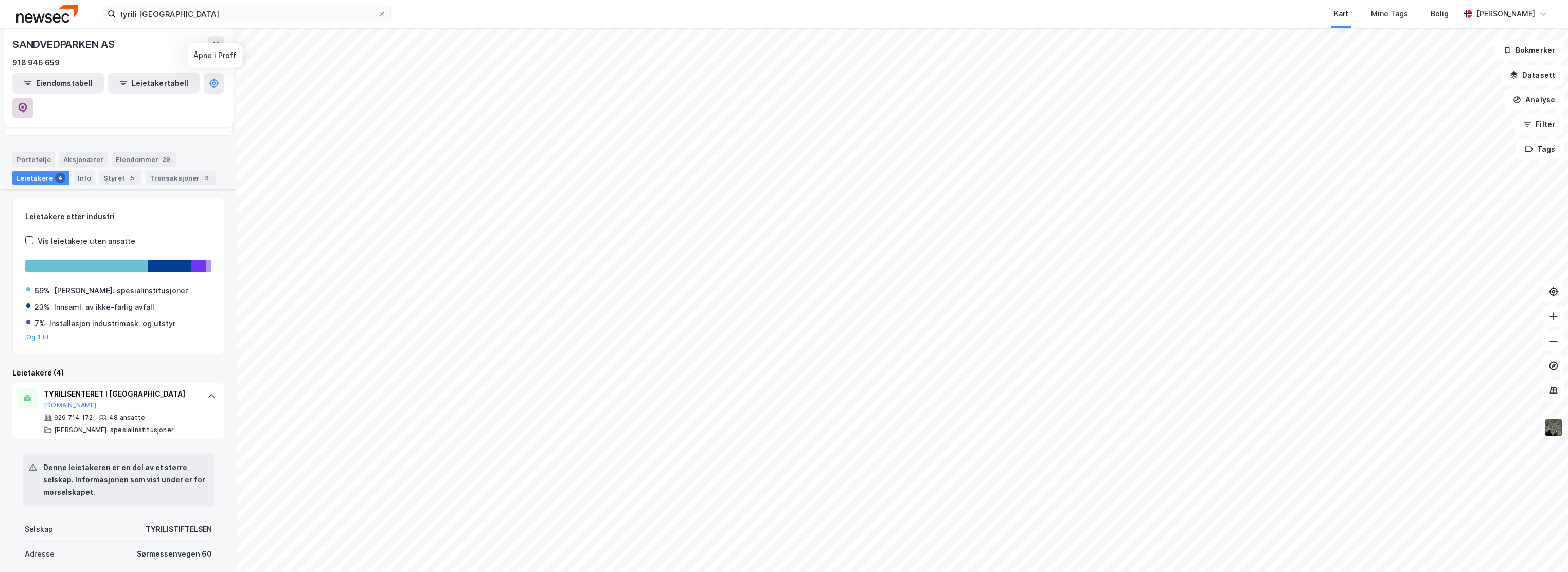
click at [33, 98] on button at bounding box center [23, 108] width 21 height 21
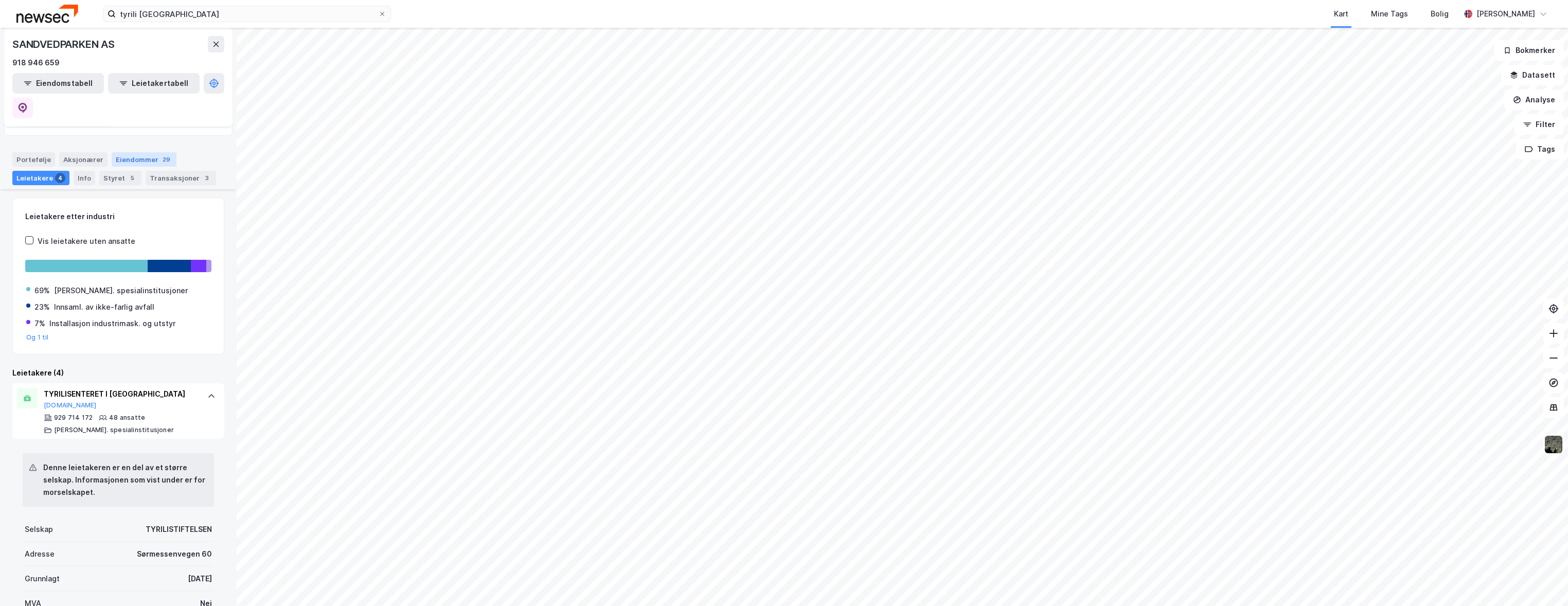
click at [116, 152] on div "Eiendommer 29" at bounding box center [144, 159] width 65 height 15
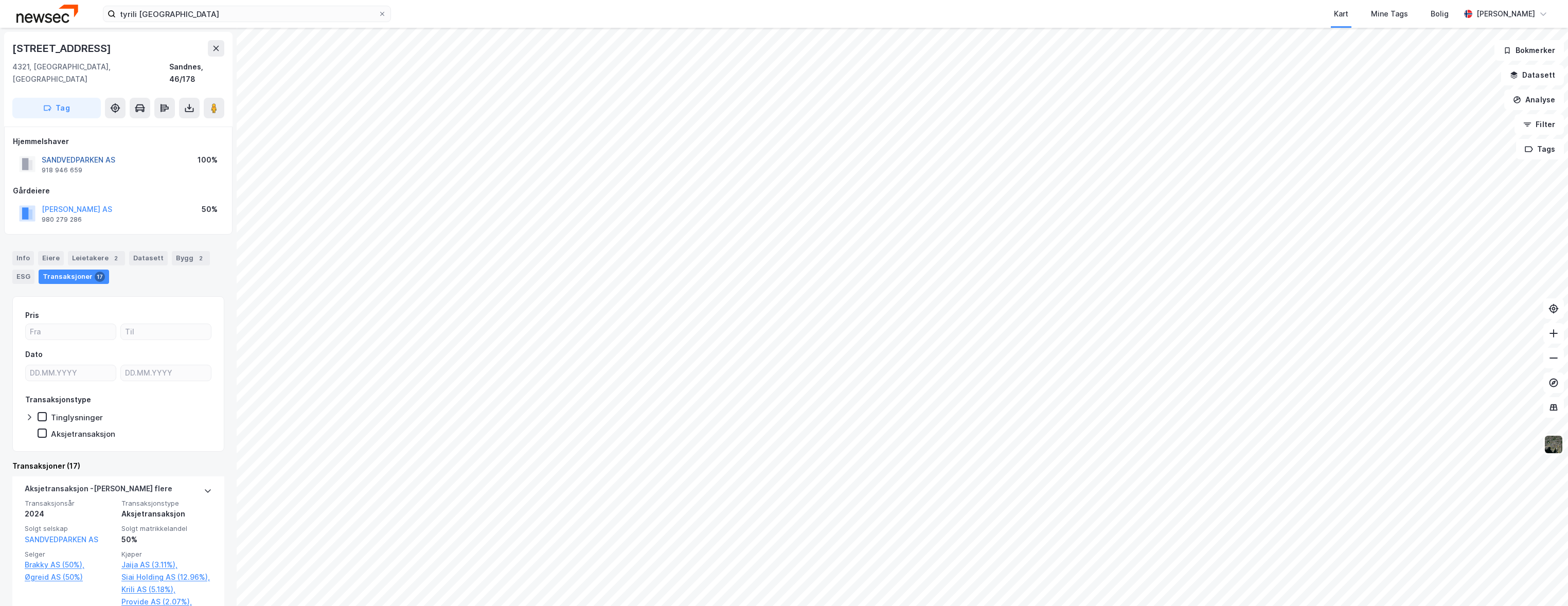
click at [0, 0] on button "SANDVEDPARKEN AS" at bounding box center [0, 0] width 0 height 0
